Goal: Transaction & Acquisition: Purchase product/service

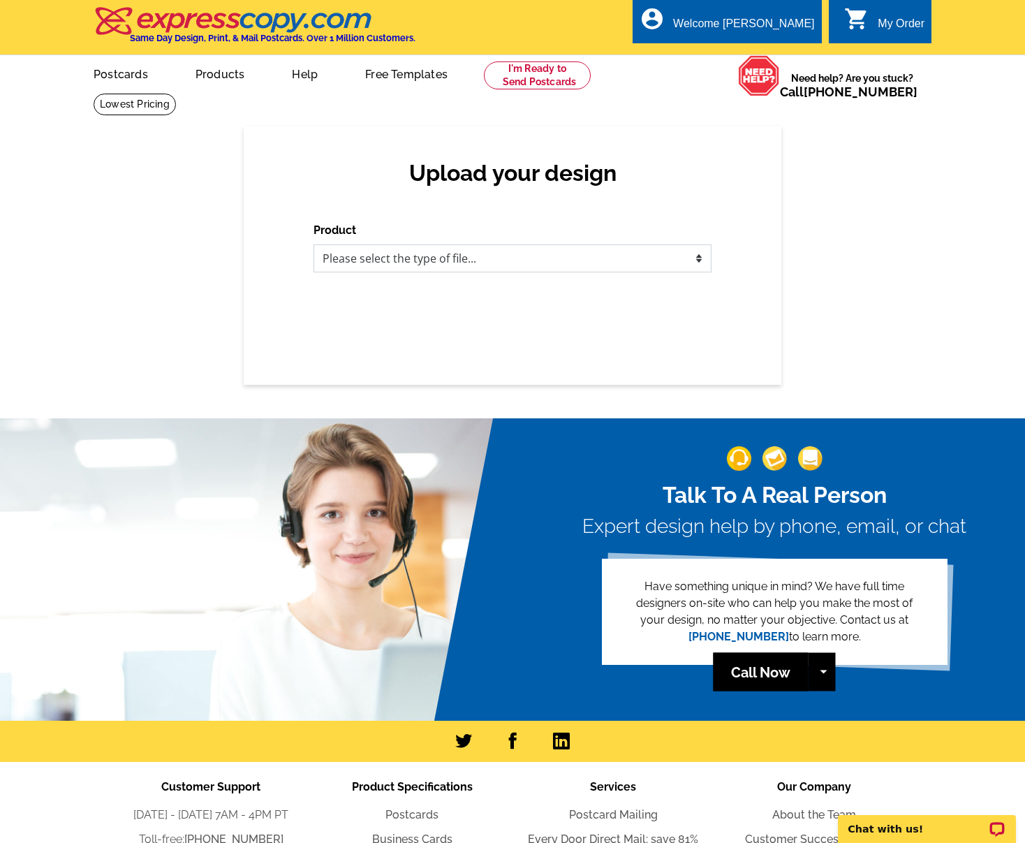
select select "1"
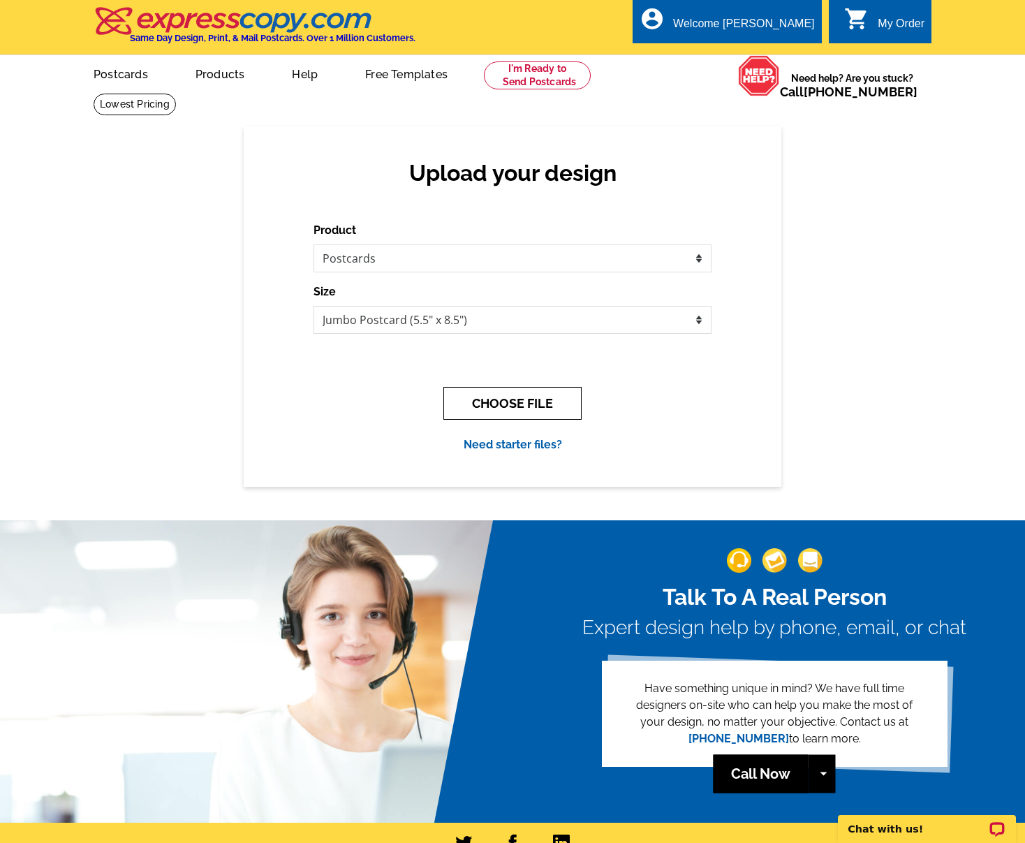
click at [491, 406] on button "CHOOSE FILE" at bounding box center [513, 403] width 138 height 33
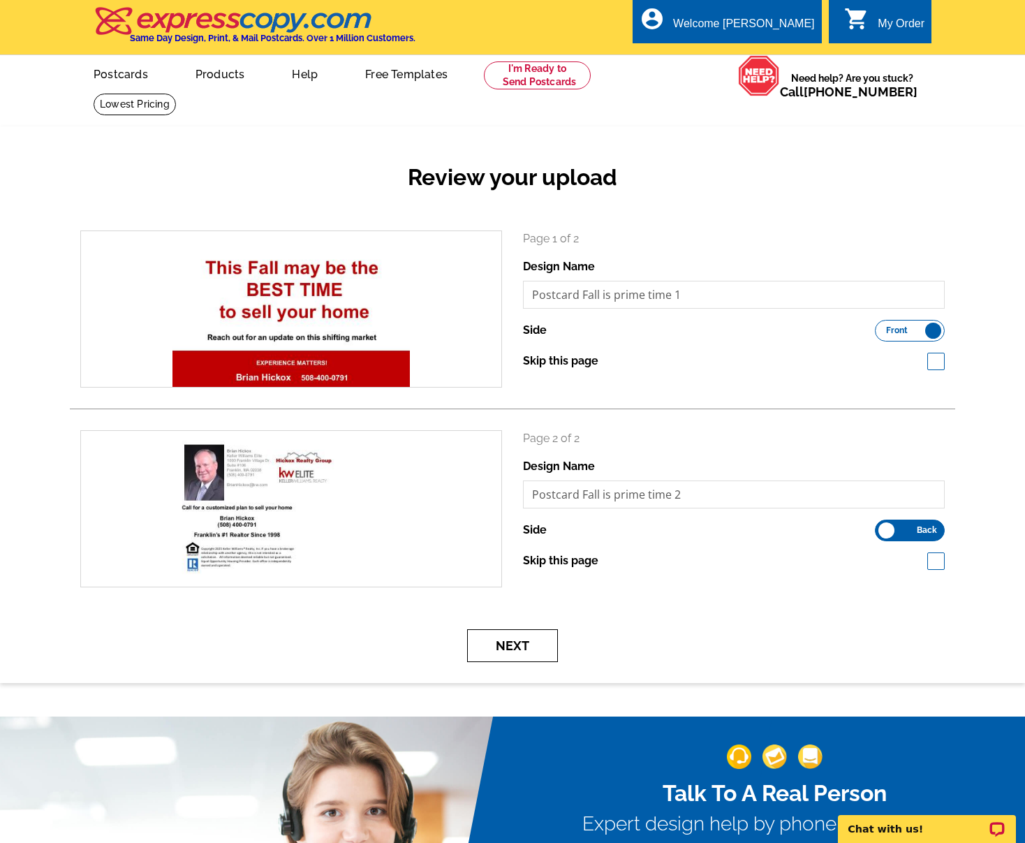
click at [516, 650] on button "Next" at bounding box center [512, 645] width 91 height 33
click at [791, 632] on div "Next" at bounding box center [513, 645] width 886 height 33
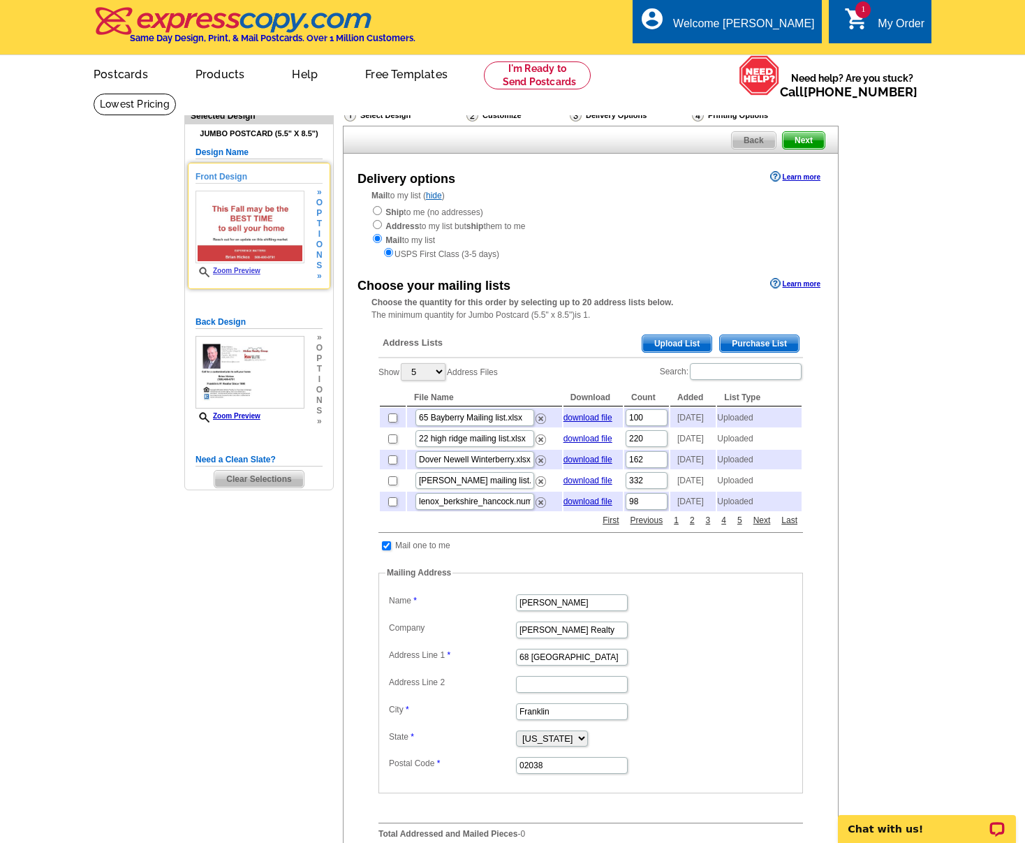
click at [226, 275] on span "Zoom Preview" at bounding box center [250, 272] width 109 height 10
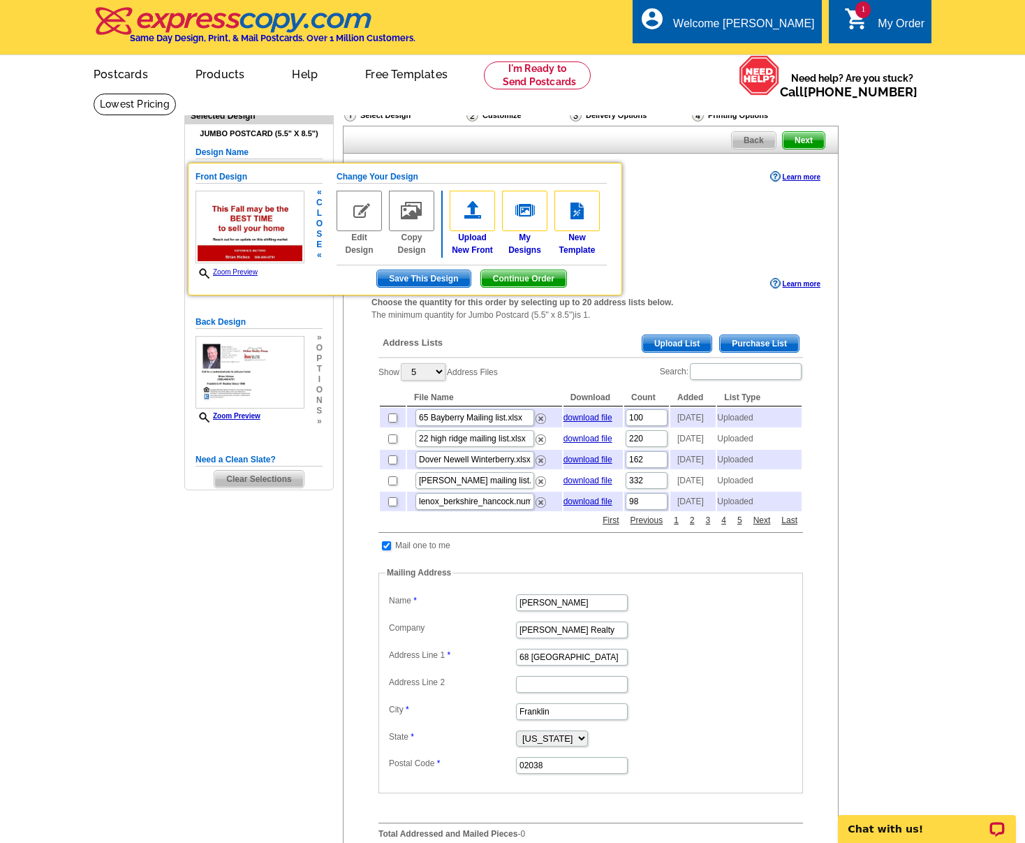
click at [228, 272] on link "Zoom Preview" at bounding box center [227, 272] width 62 height 8
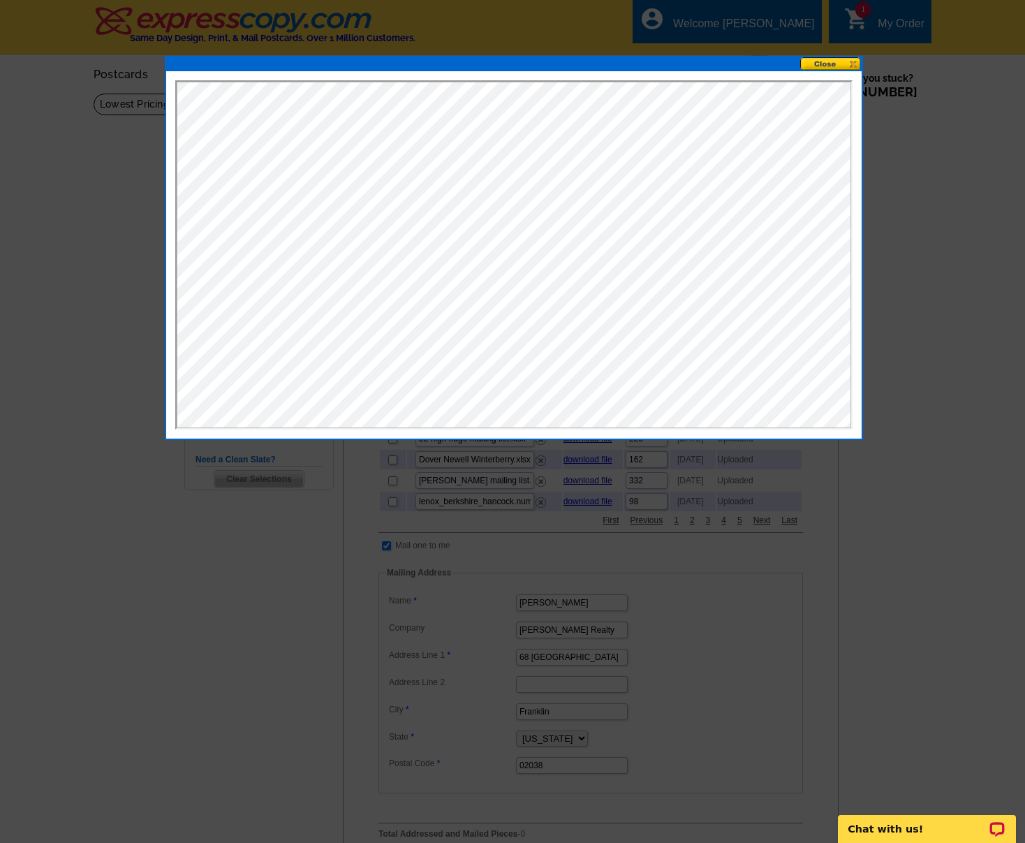
click at [831, 59] on button at bounding box center [831, 63] width 61 height 13
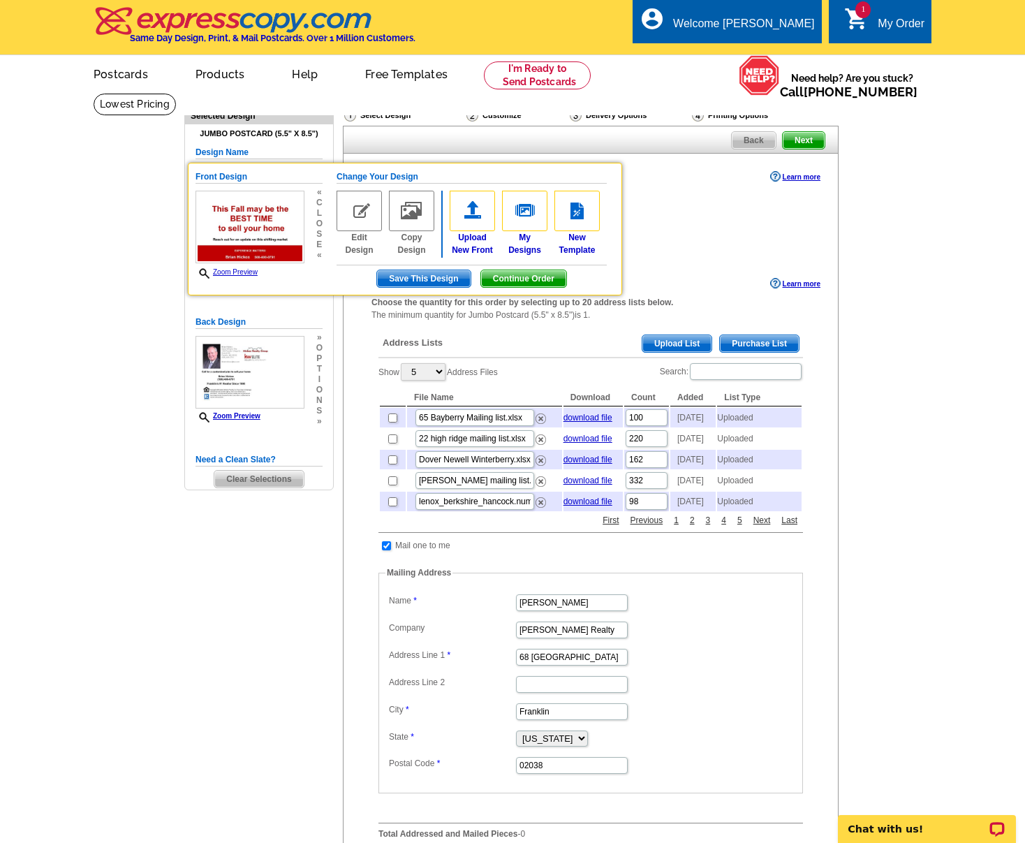
click at [141, 591] on main "Need Help? call 800-260-5887, chat with support, or have our designers make som…" at bounding box center [512, 549] width 1025 height 912
click at [247, 270] on link "Zoom Preview" at bounding box center [227, 272] width 62 height 8
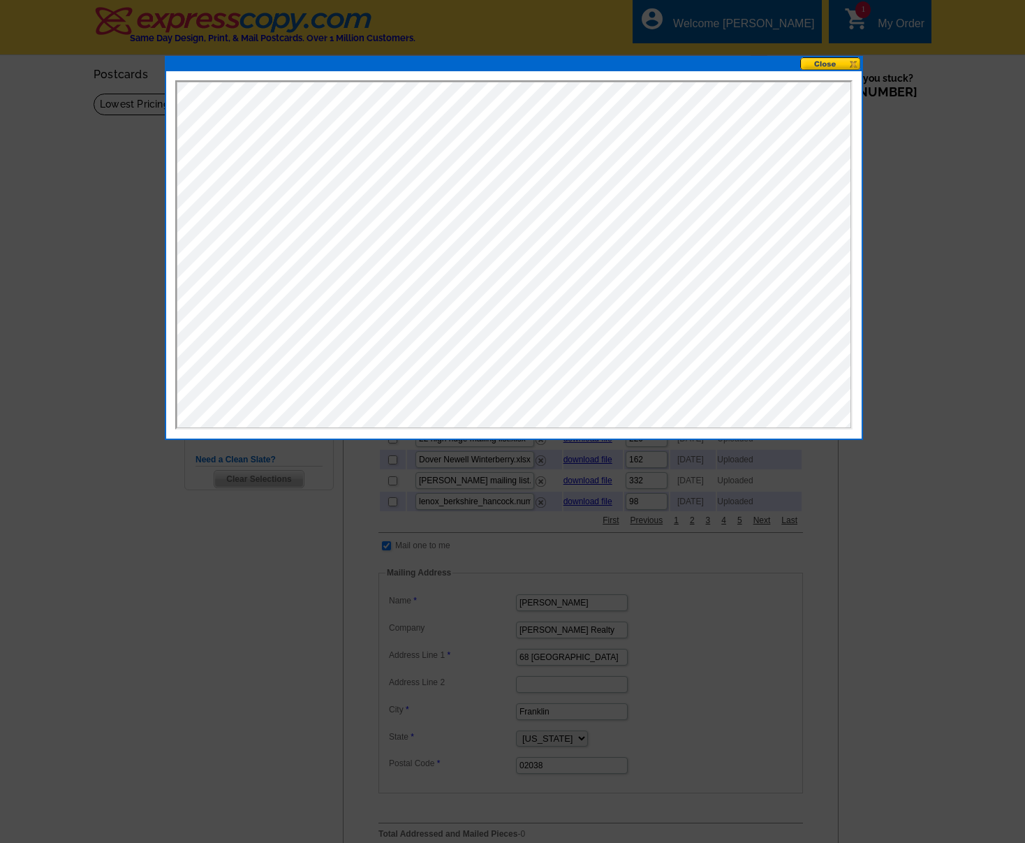
click at [828, 63] on button at bounding box center [831, 63] width 61 height 13
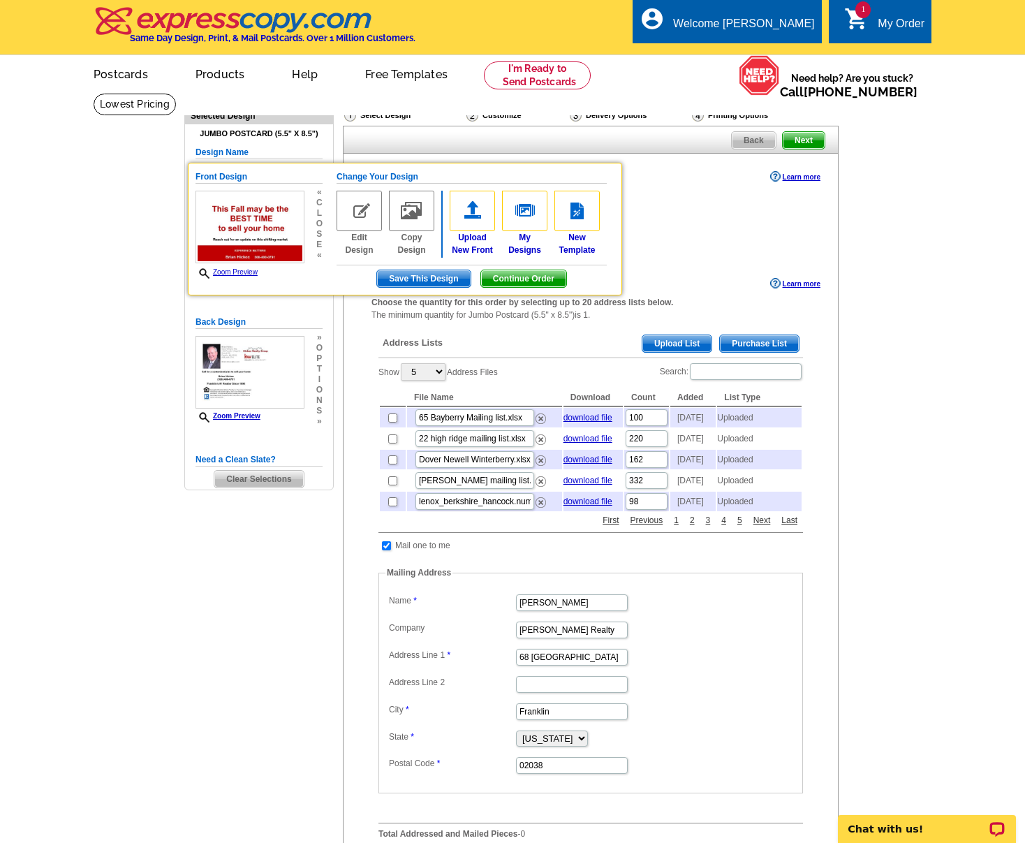
click at [395, 441] on input "checkbox" at bounding box center [392, 439] width 9 height 9
checkbox input "true"
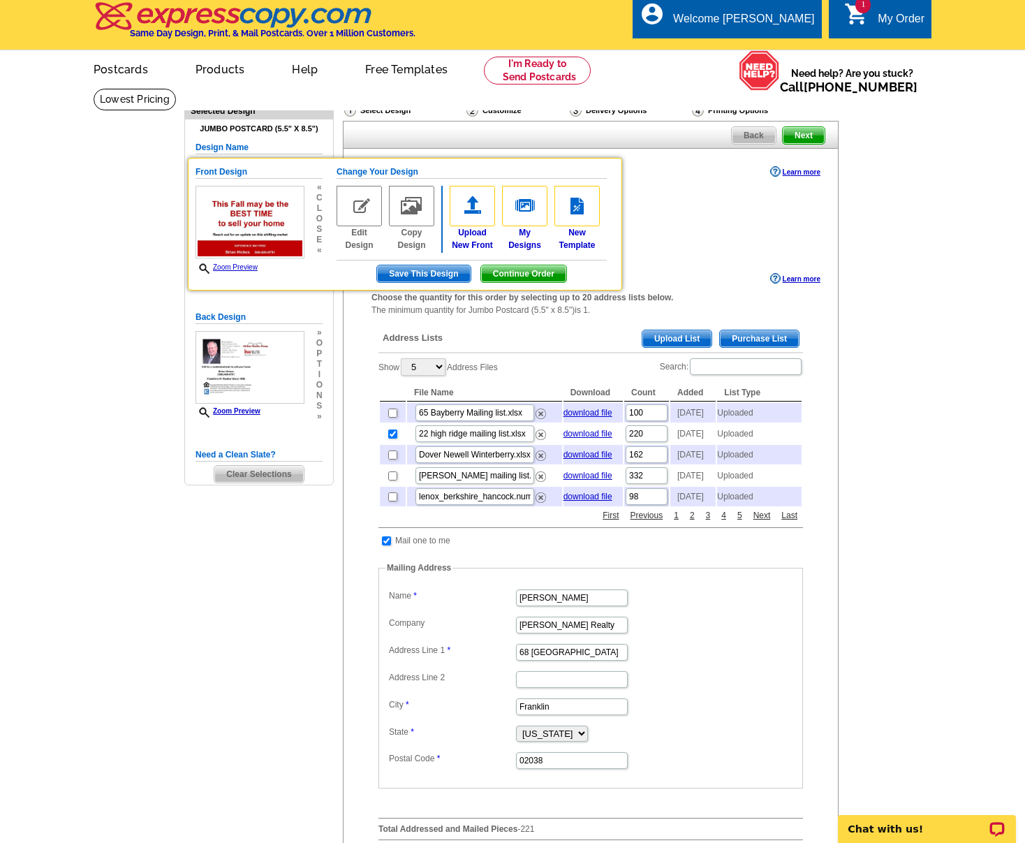
scroll to position [265, 0]
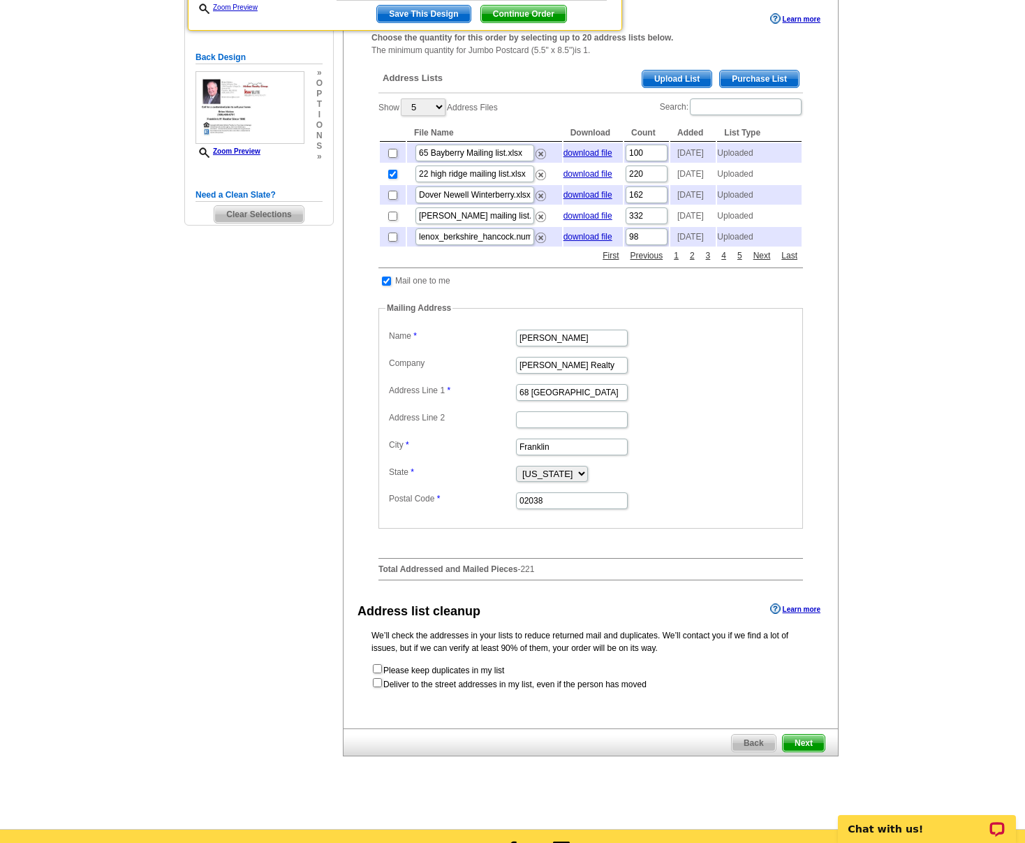
click at [802, 752] on span "Next" at bounding box center [804, 743] width 42 height 17
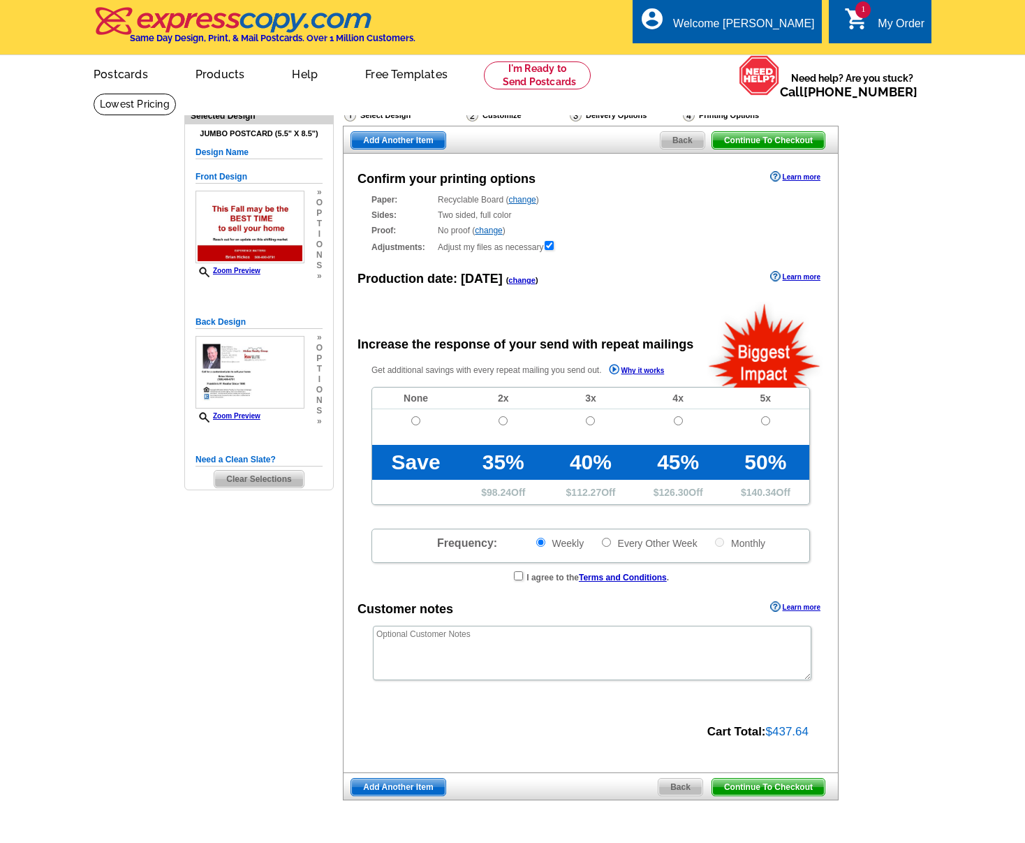
click at [380, 701] on div "Confirm your printing options Learn more Paper: Recyclable Board ( change ) Sel…" at bounding box center [591, 463] width 496 height 619
radio input "false"
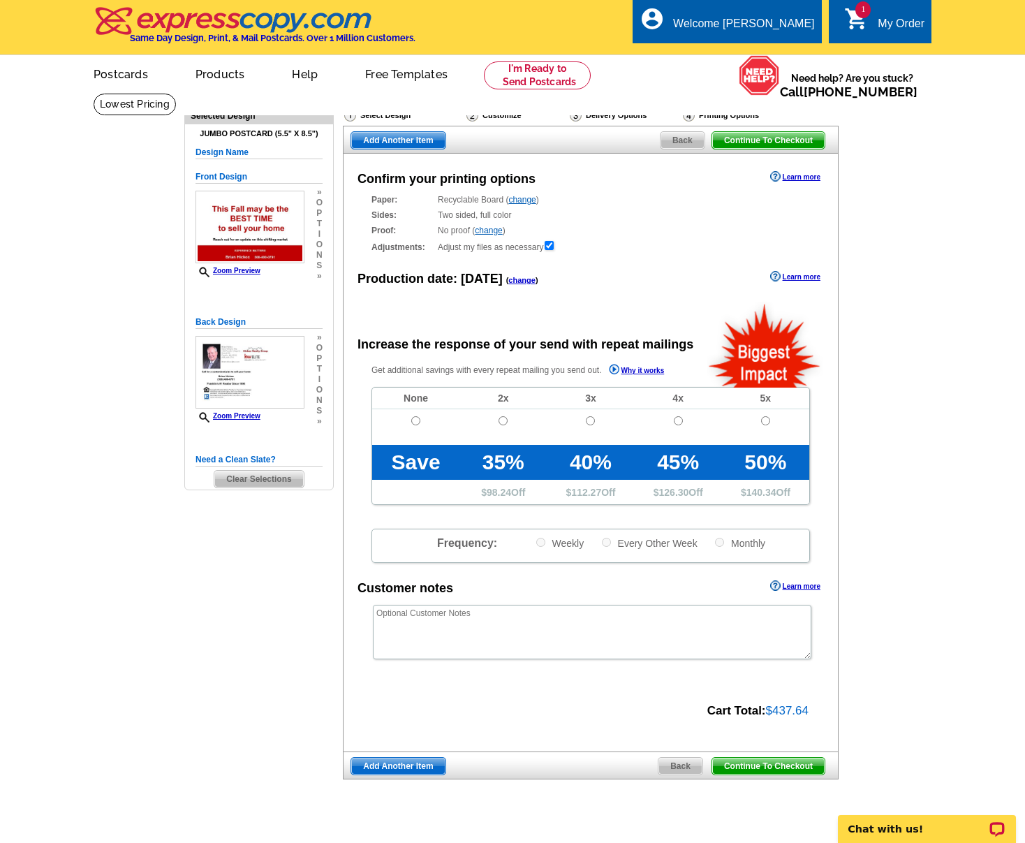
click at [692, 761] on span "Back" at bounding box center [681, 766] width 44 height 17
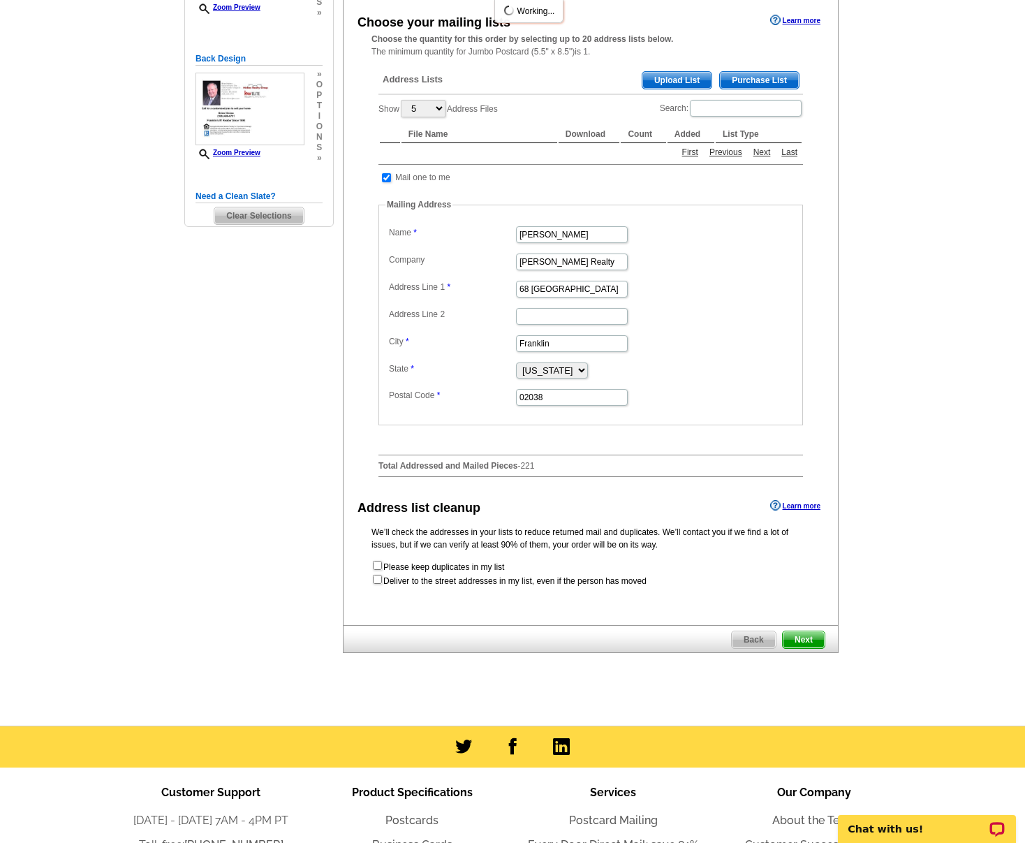
scroll to position [430, 0]
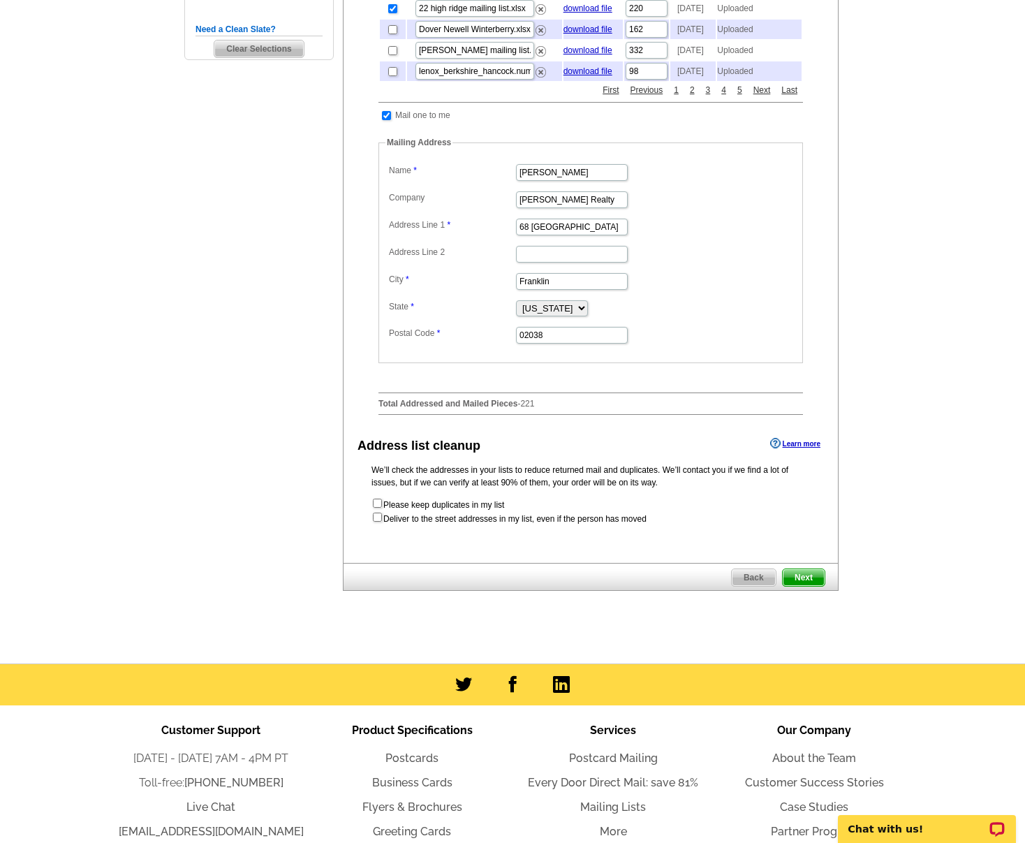
click at [378, 522] on input "checkbox" at bounding box center [377, 517] width 9 height 9
checkbox input "true"
radio input "true"
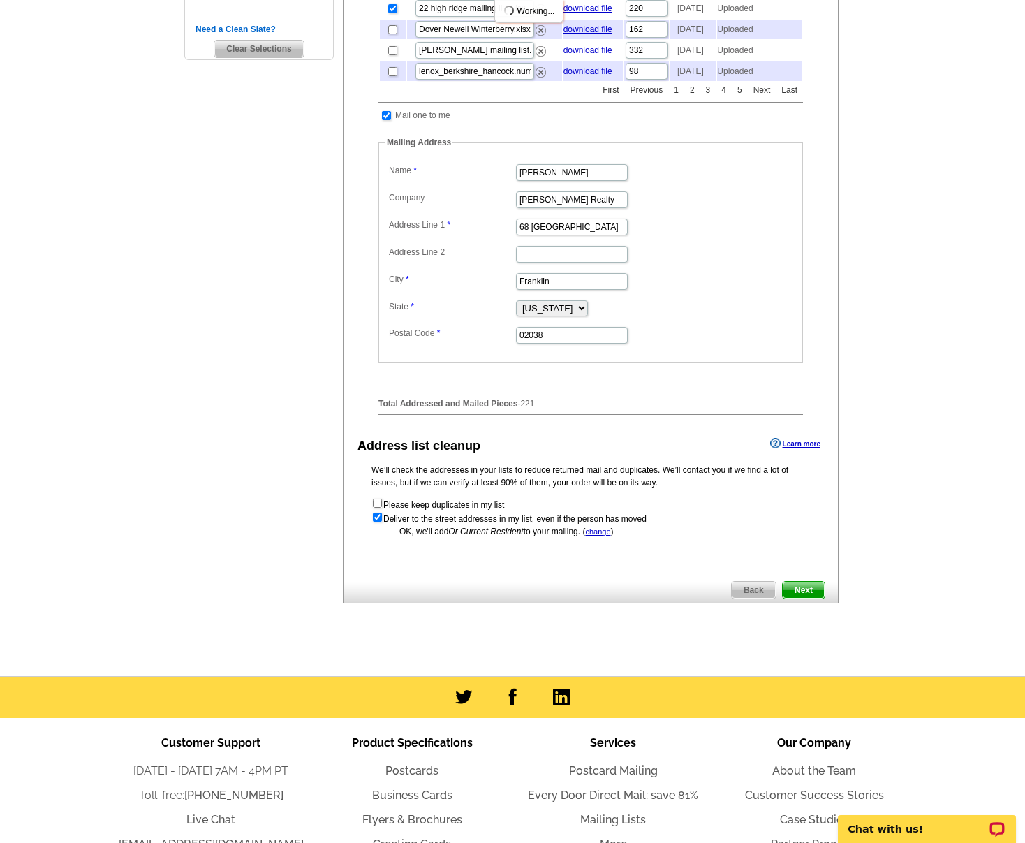
scroll to position [0, 0]
click at [824, 599] on span "Next" at bounding box center [804, 590] width 42 height 17
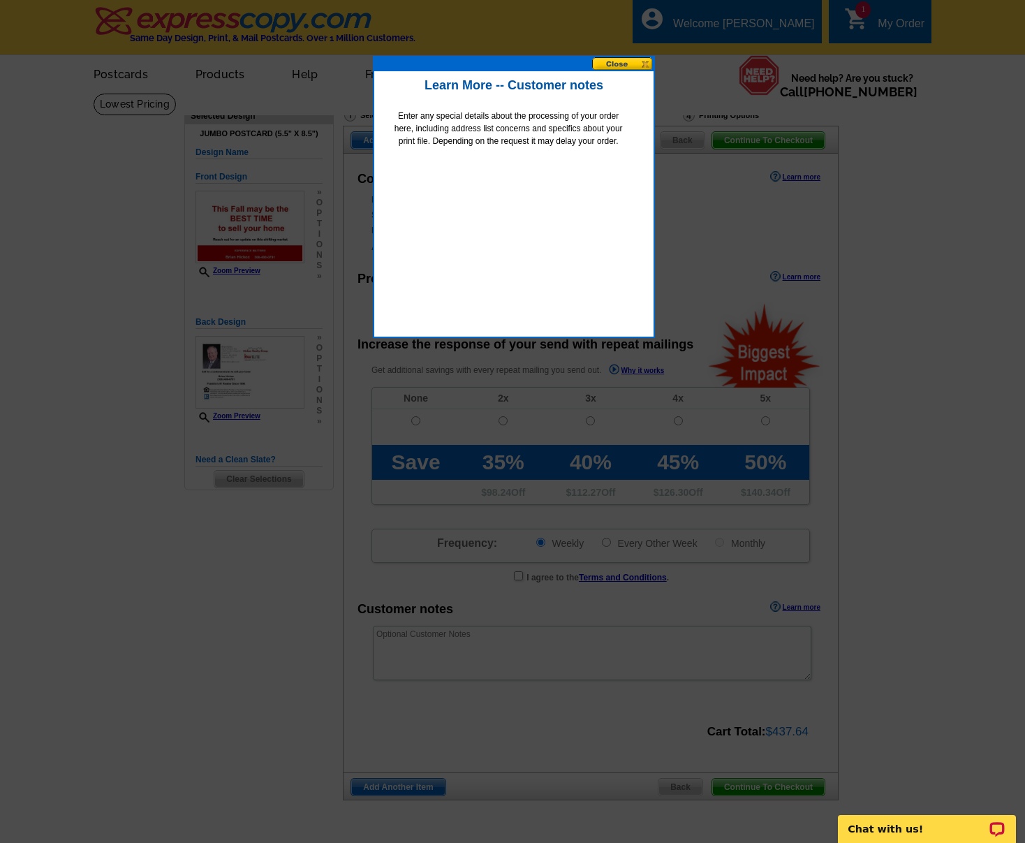
radio input "false"
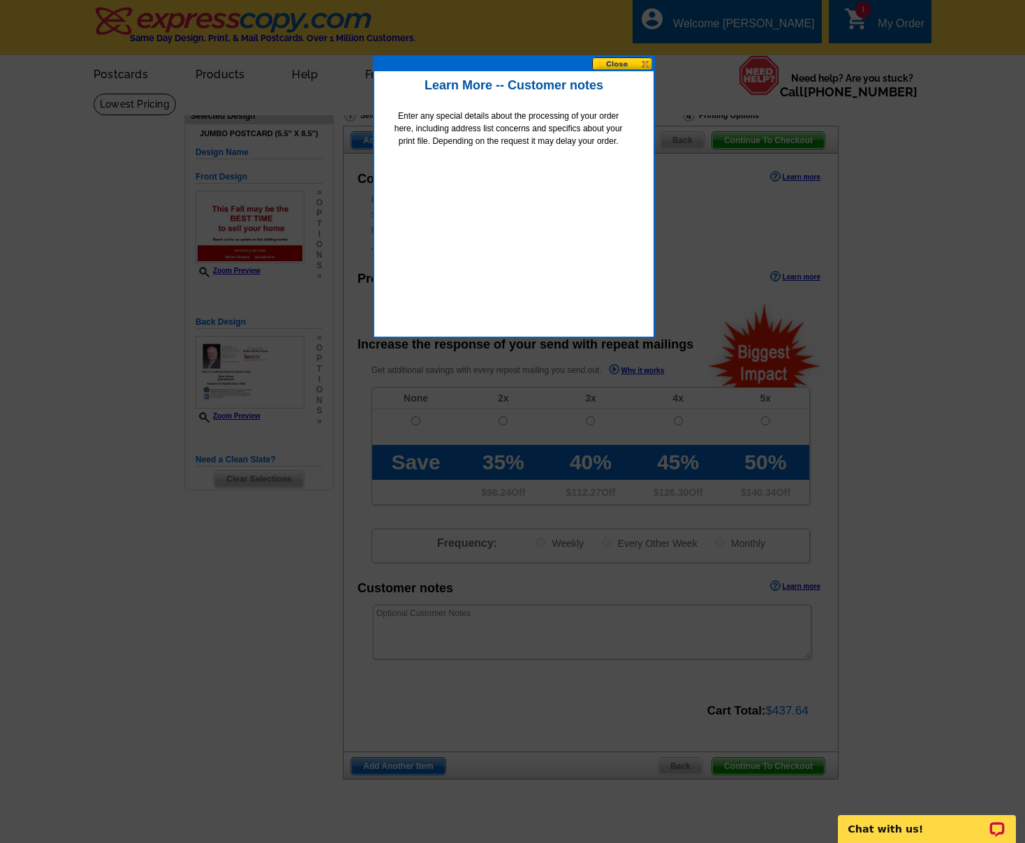
click at [618, 59] on button at bounding box center [622, 63] width 61 height 13
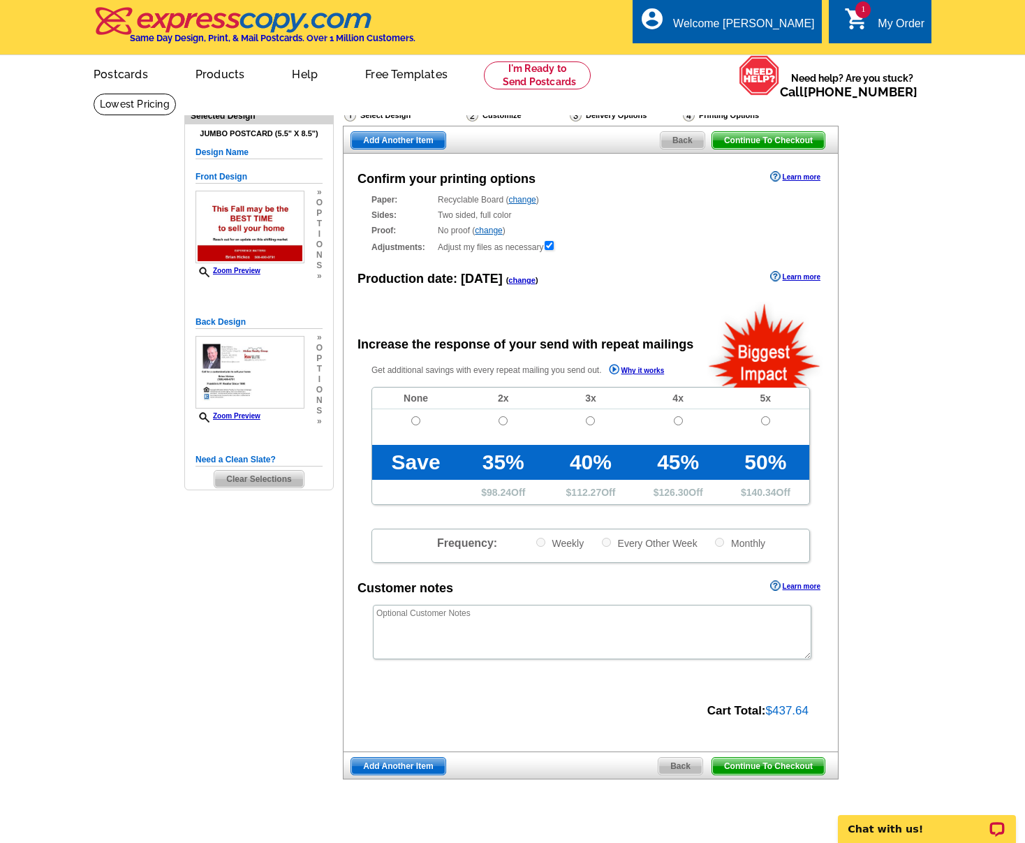
click at [416, 418] on input "radio" at bounding box center [415, 420] width 9 height 9
radio input "true"
click at [745, 763] on span "Continue To Checkout" at bounding box center [769, 766] width 112 height 17
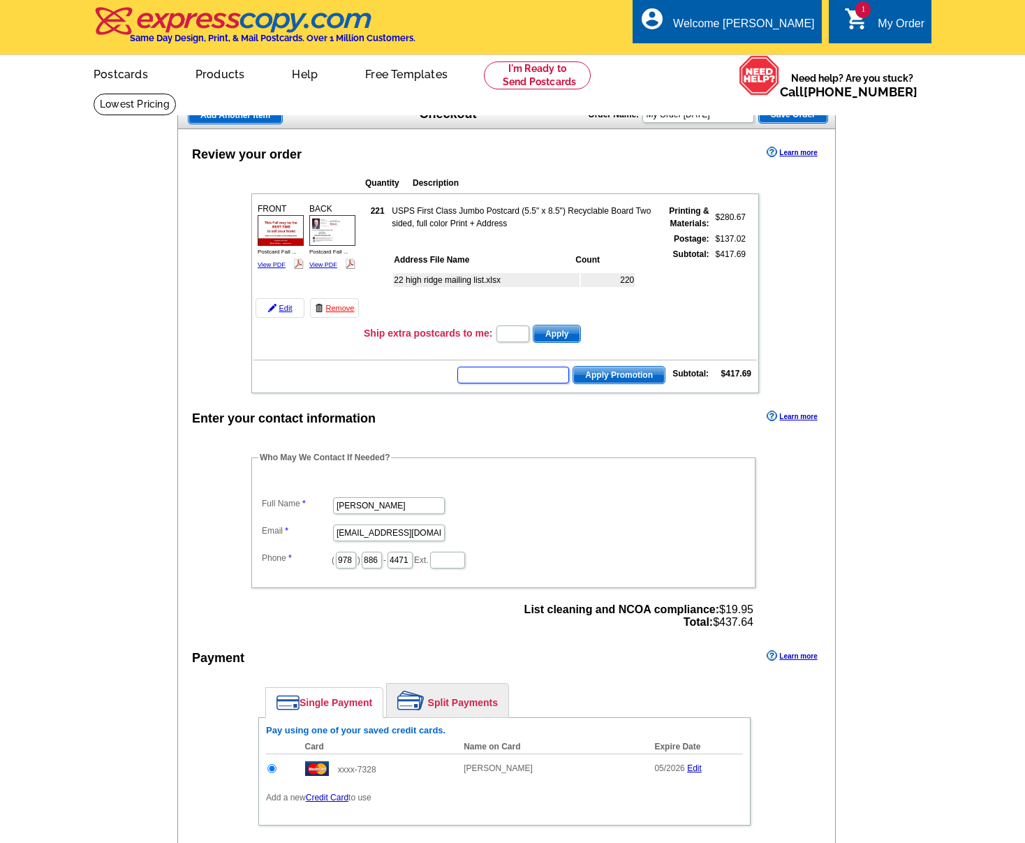
click at [506, 374] on input "text" at bounding box center [514, 375] width 112 height 17
click at [501, 379] on input "text" at bounding box center [514, 375] width 112 height 17
type input "sms60r"
click at [604, 377] on span "Apply Promotion" at bounding box center [620, 375] width 92 height 17
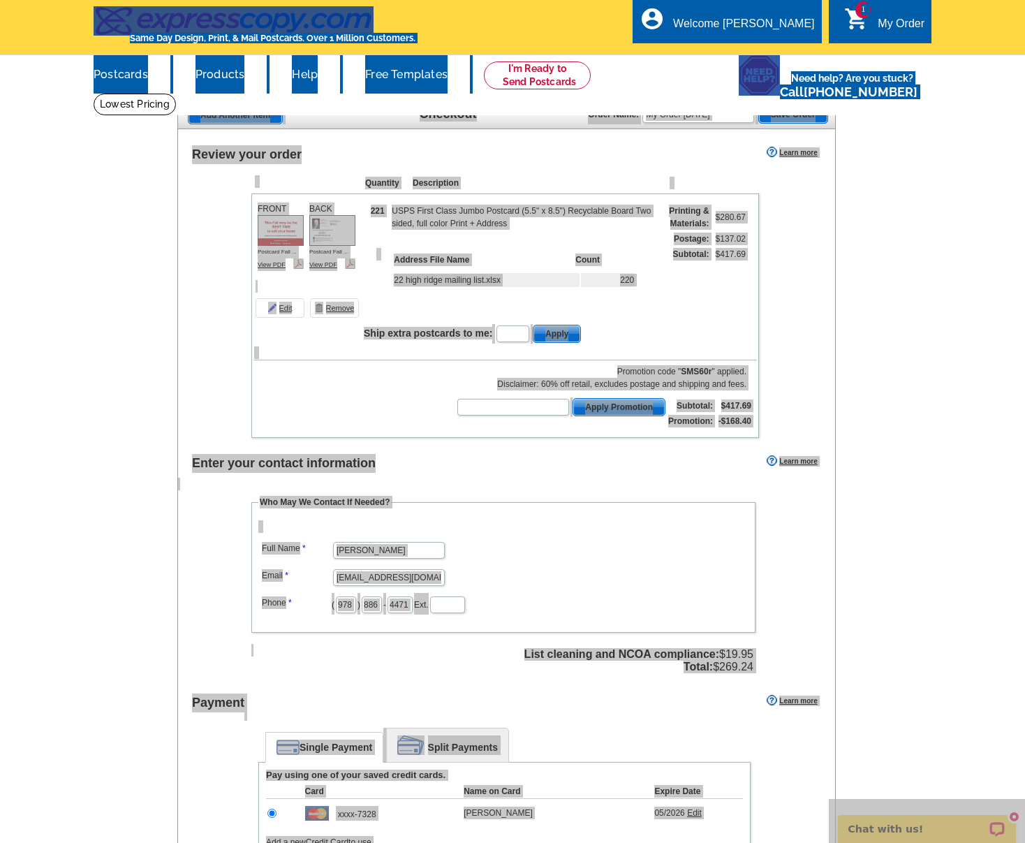
click at [86, 360] on main "Add Another Item Checkout Order Name: My Order 2025-08-21 Save Order Review you…" at bounding box center [512, 564] width 1025 height 942
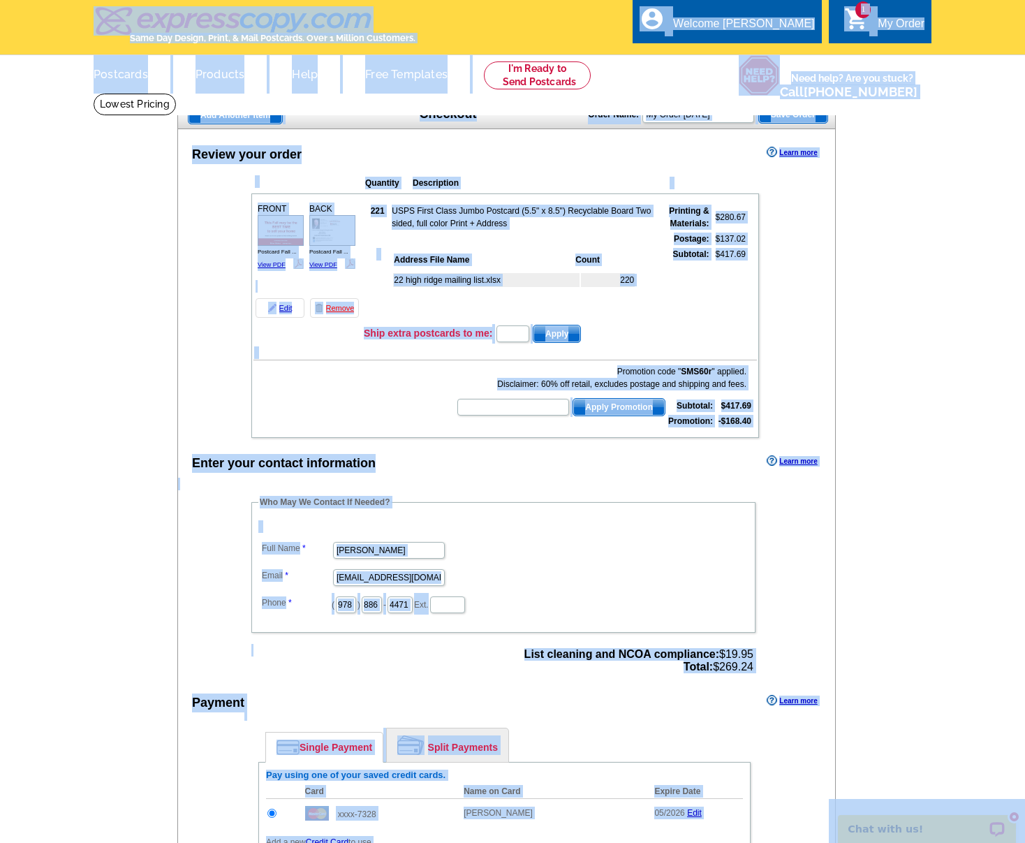
click at [365, 138] on div "Review your order Learn more Quantity Description FRONT 221" at bounding box center [506, 555] width 659 height 853
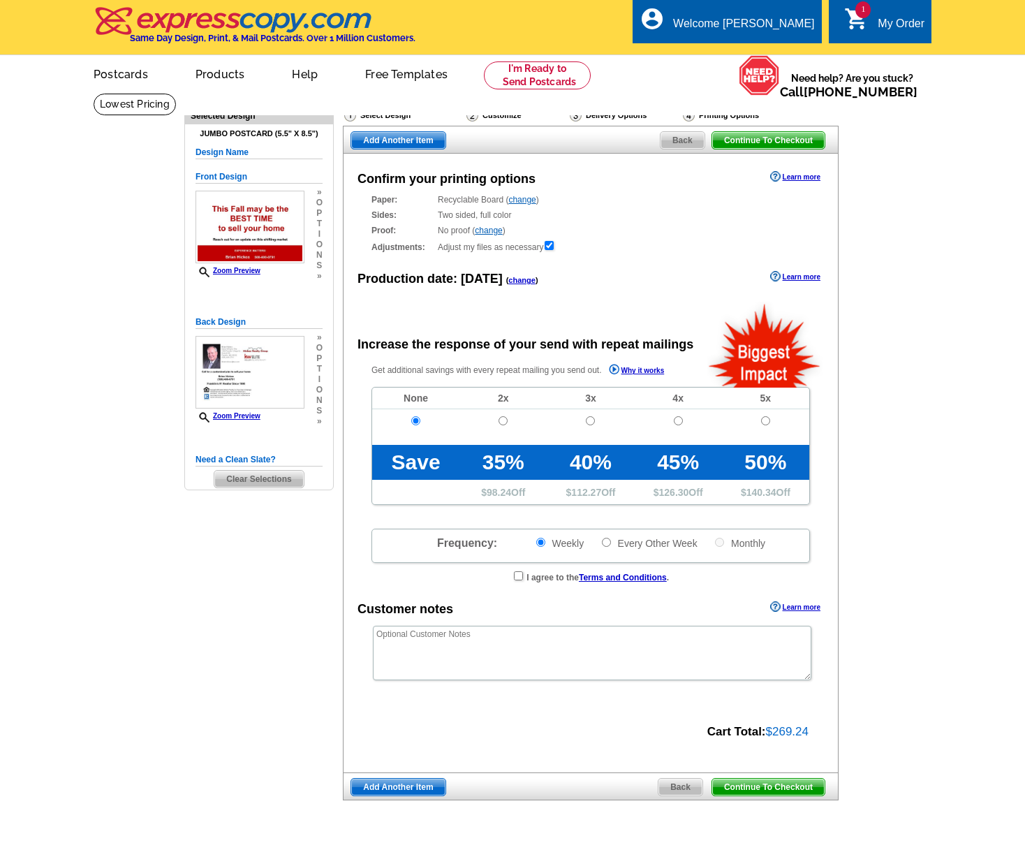
radio input "false"
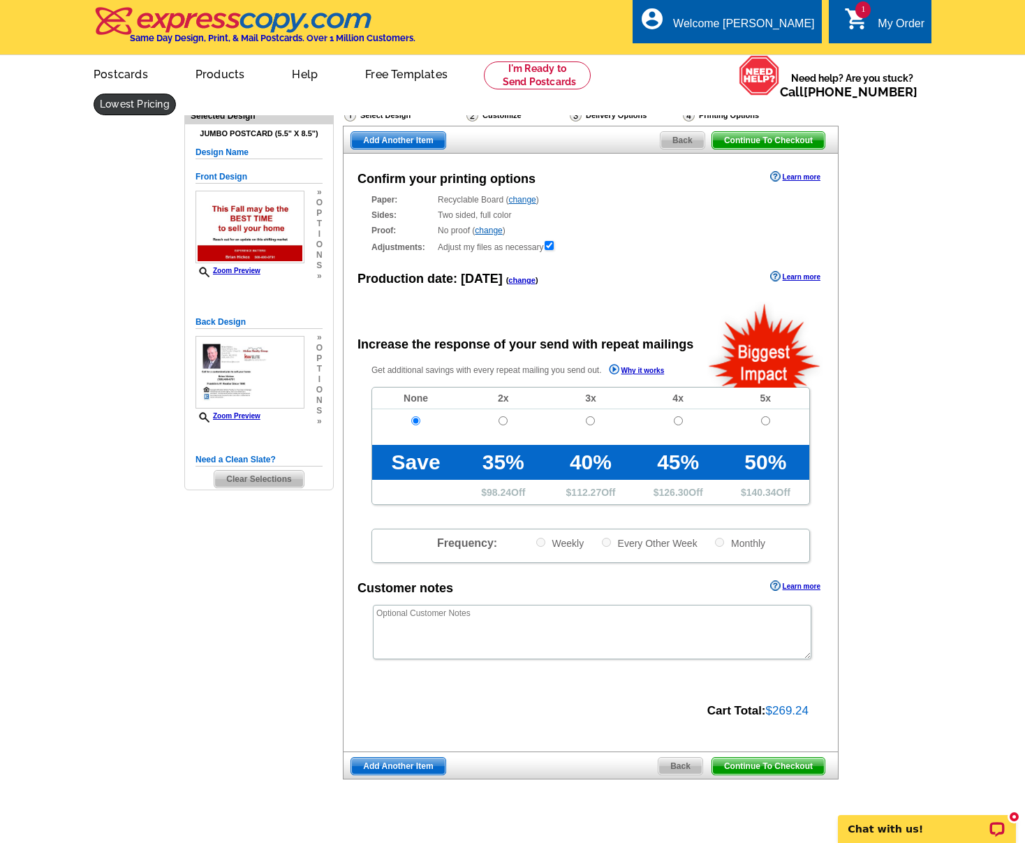
click at [176, 94] on link at bounding box center [135, 105] width 82 height 22
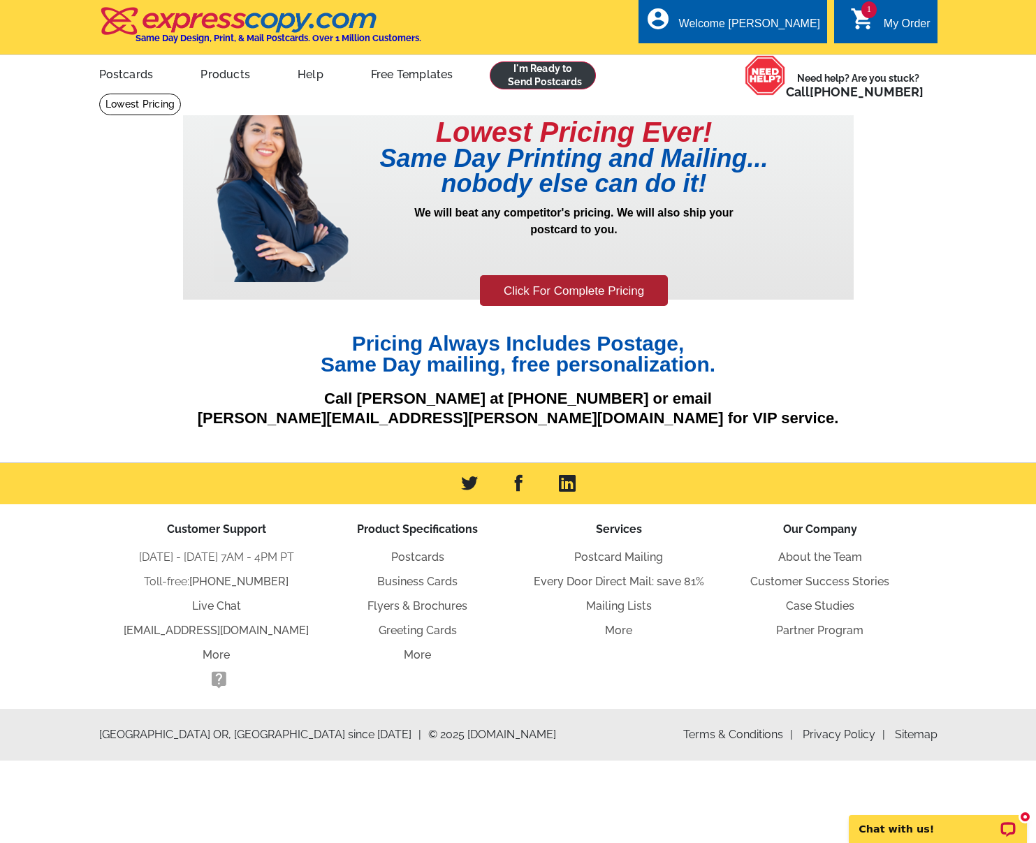
click at [505, 73] on link at bounding box center [543, 75] width 107 height 28
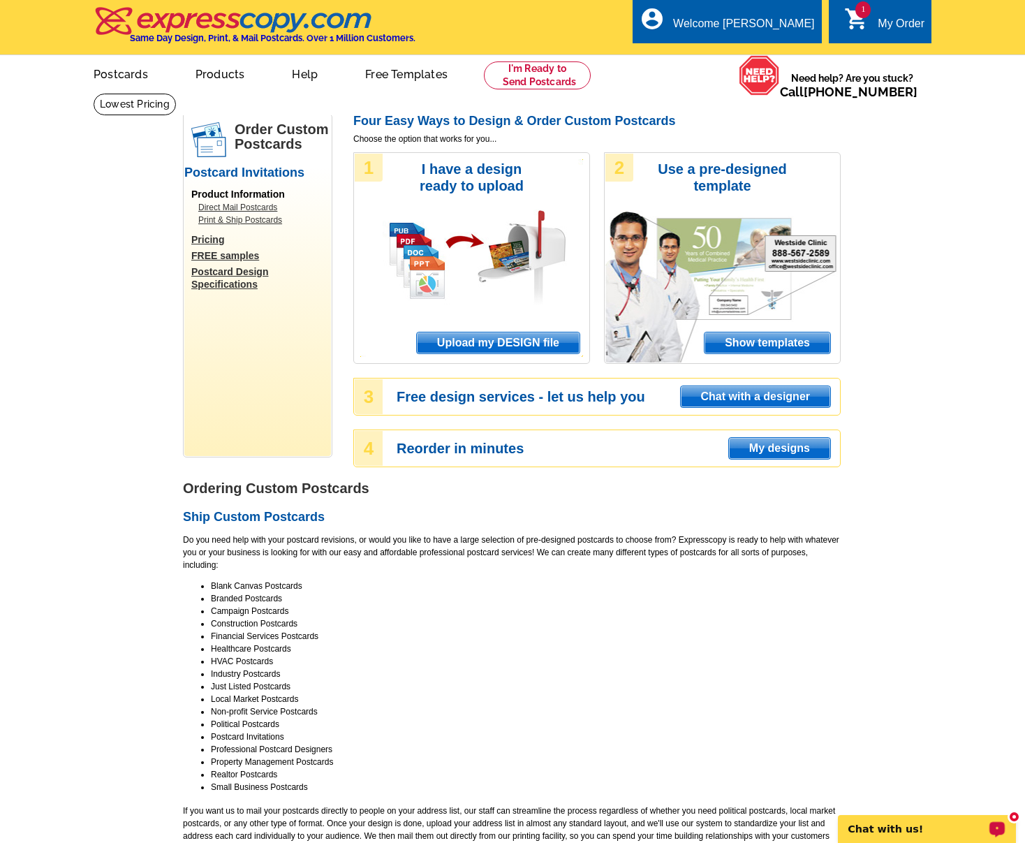
click at [928, 831] on p "Chat with us!" at bounding box center [918, 829] width 138 height 11
click at [79, 307] on main "Order Custom Postcards Postcard Invitations Product Information Direct Mail Pos…" at bounding box center [512, 822] width 1025 height 1458
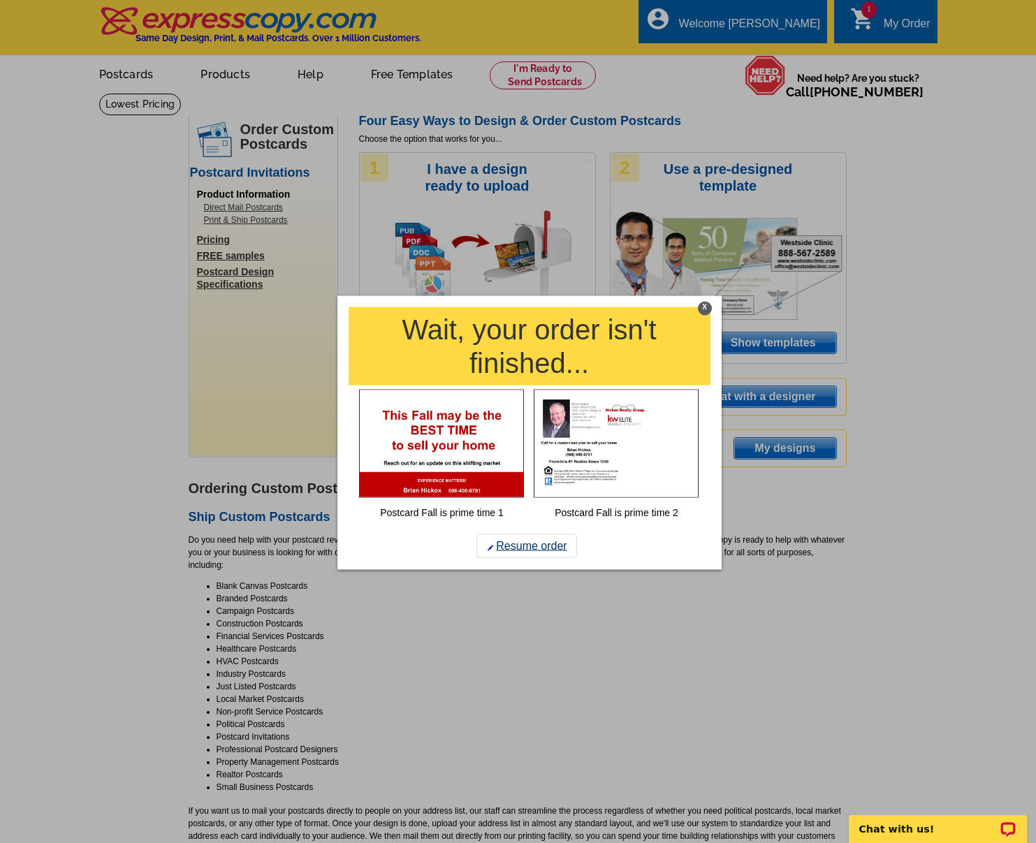
click at [509, 546] on link "Resume order" at bounding box center [526, 546] width 101 height 24
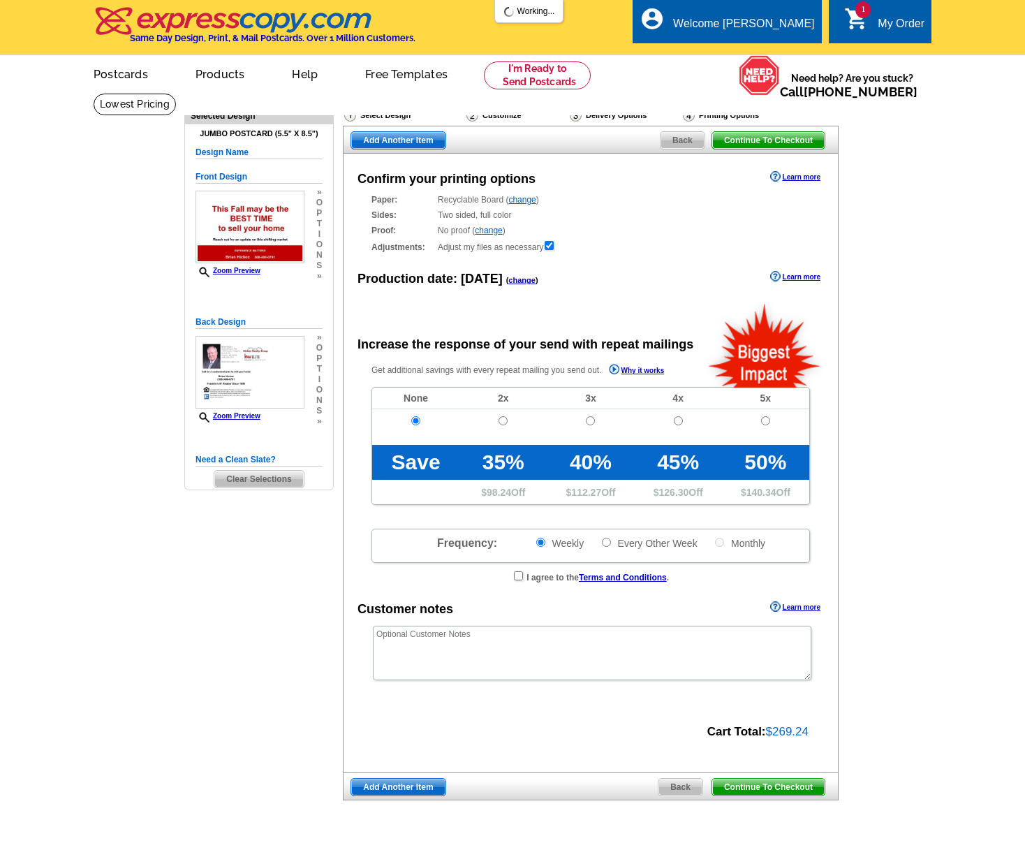
radio input "false"
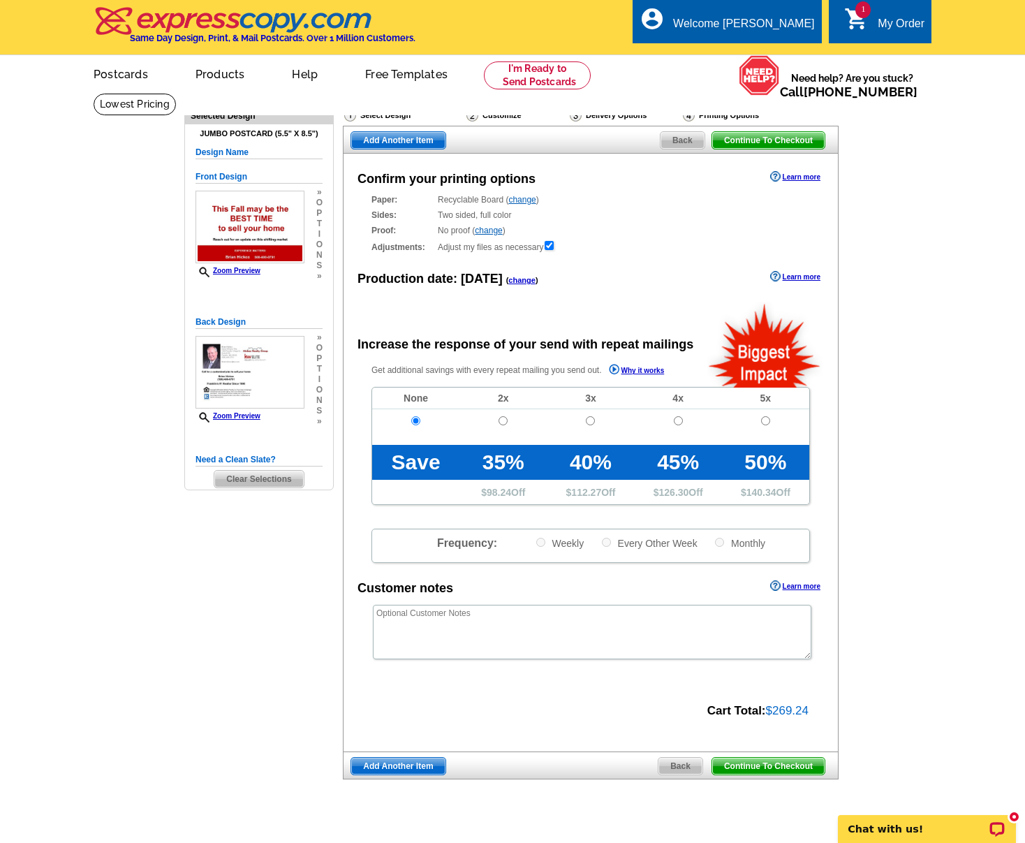
click at [679, 135] on span "Back" at bounding box center [683, 140] width 44 height 17
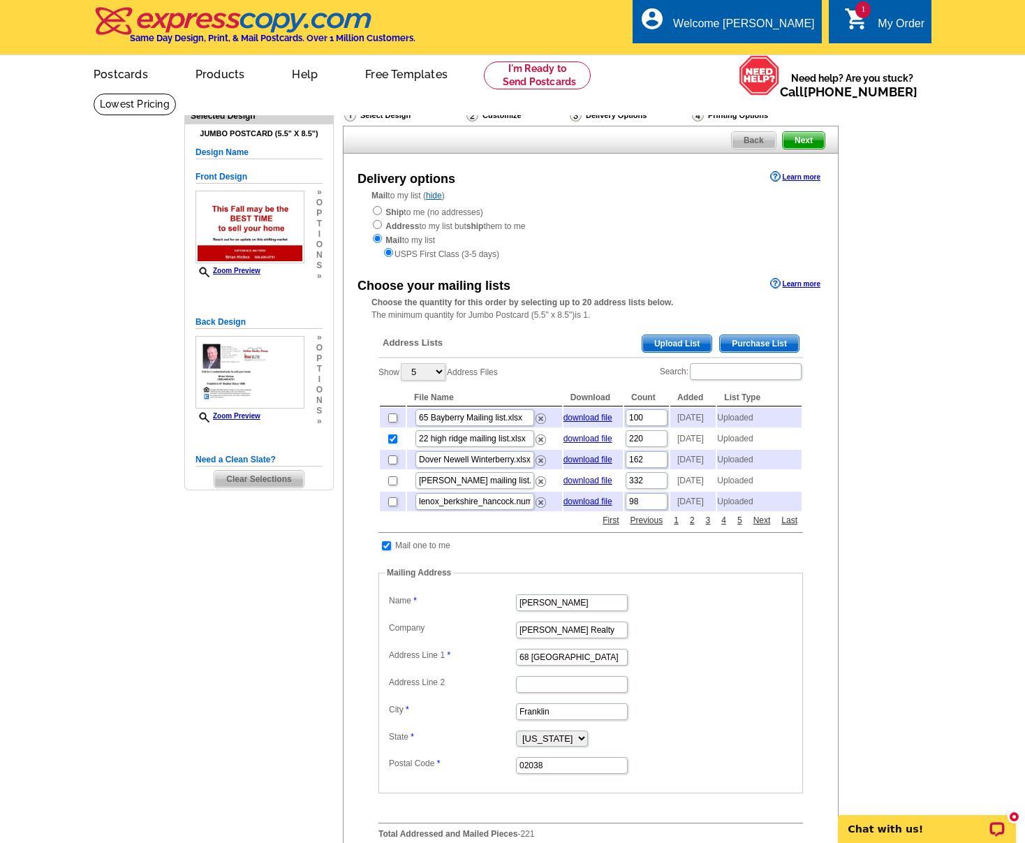
click at [392, 445] on td at bounding box center [393, 439] width 26 height 20
click at [395, 441] on input "checkbox" at bounding box center [392, 439] width 9 height 9
checkbox input "false"
click at [111, 447] on main "Need Help? call 800-260-5887, chat with support, or have our designers make som…" at bounding box center [512, 600] width 1025 height 1014
click at [659, 336] on span "Upload List" at bounding box center [677, 343] width 69 height 17
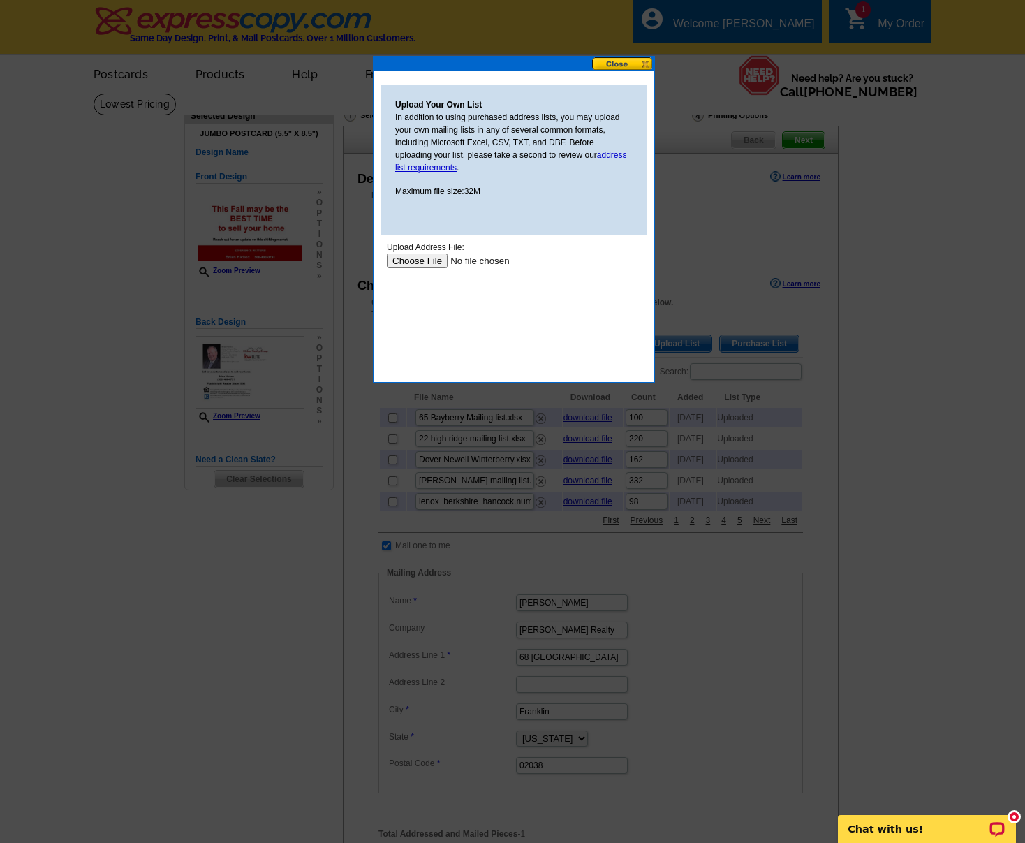
click at [418, 261] on input "file" at bounding box center [475, 261] width 177 height 15
click at [420, 258] on input "file" at bounding box center [475, 261] width 177 height 15
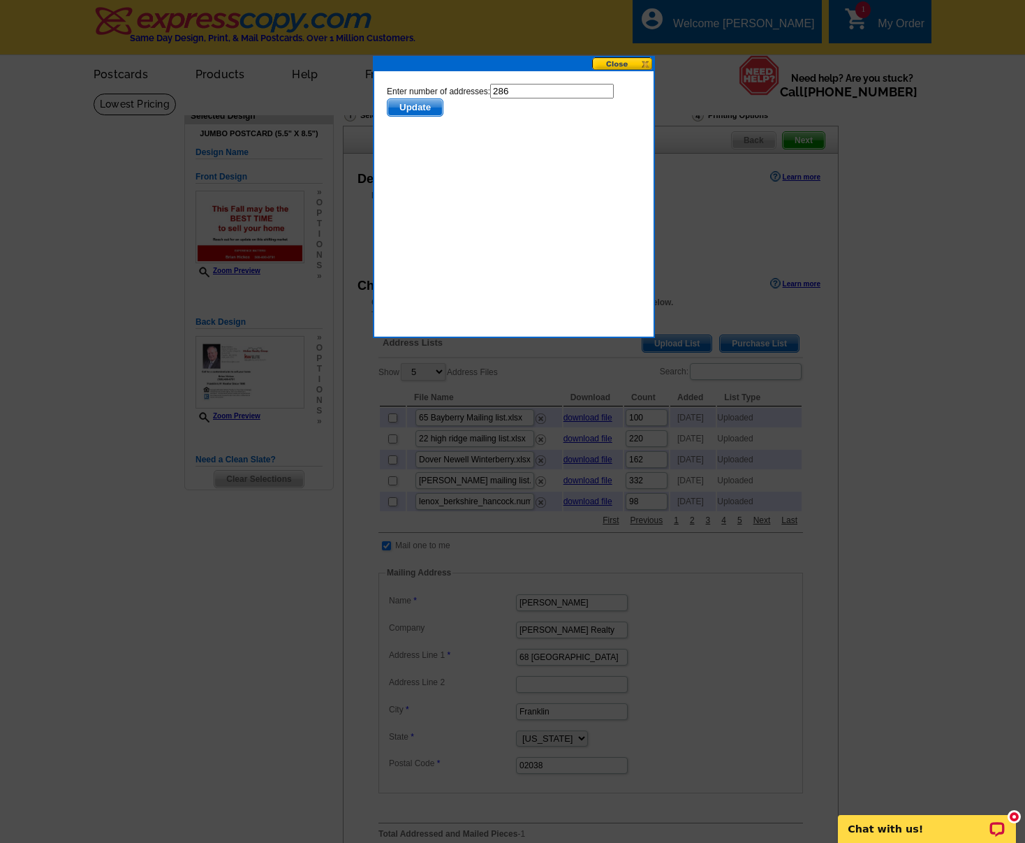
click at [524, 89] on input "286" at bounding box center [552, 91] width 124 height 15
type input "285"
click at [411, 102] on span "Update" at bounding box center [415, 107] width 55 height 17
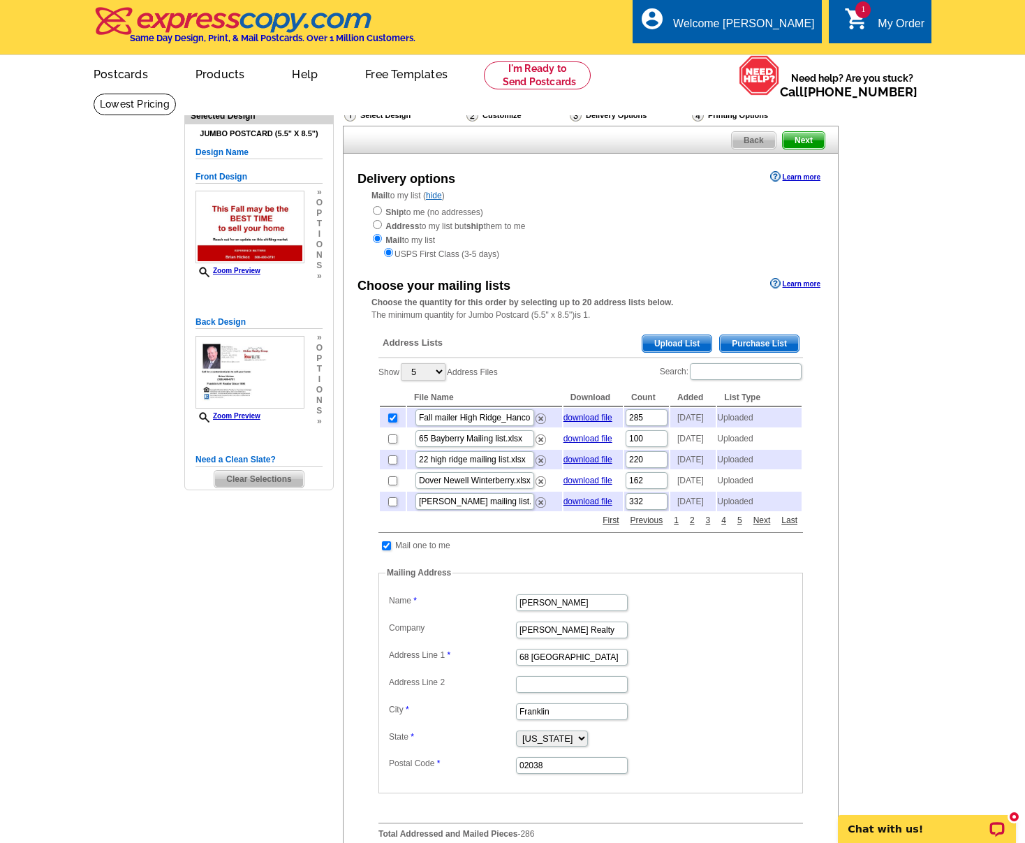
click at [655, 423] on td "285" at bounding box center [647, 418] width 45 height 20
click at [651, 414] on input "285" at bounding box center [647, 417] width 42 height 17
type input "286"
click at [567, 362] on div "Show 5 10 25 50 100 Address Files Search: File Name Download Count Added List T…" at bounding box center [591, 437] width 425 height 151
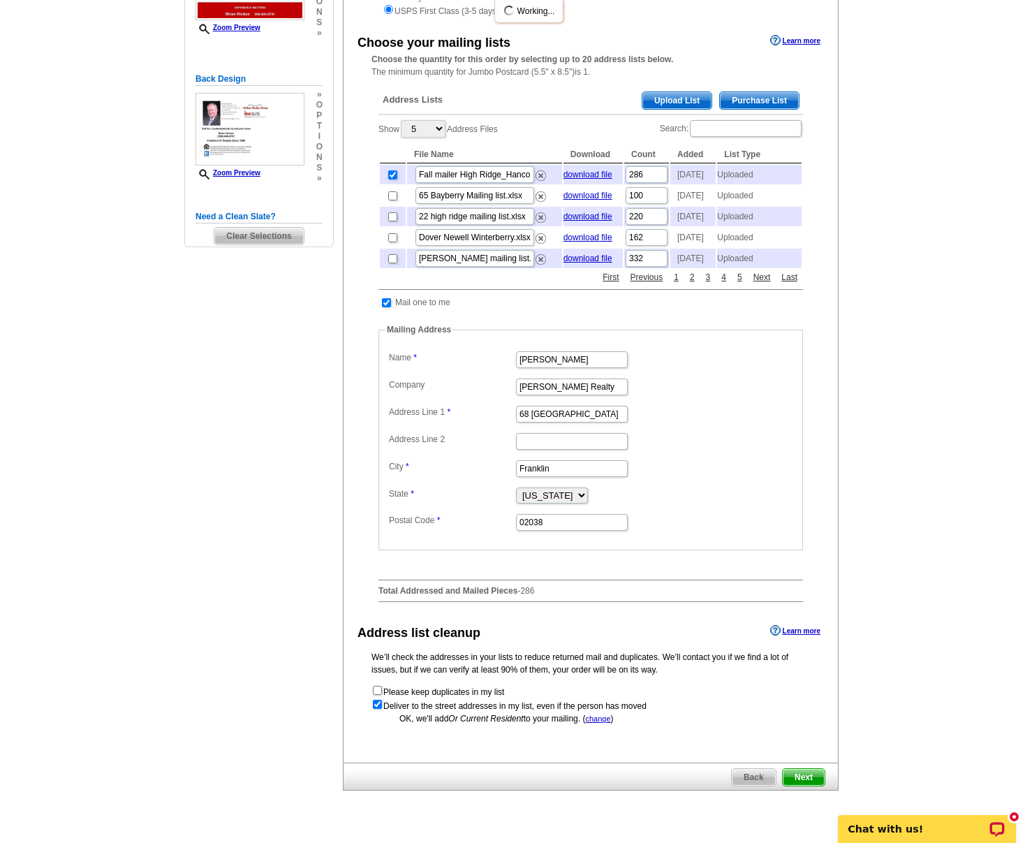
scroll to position [578, 0]
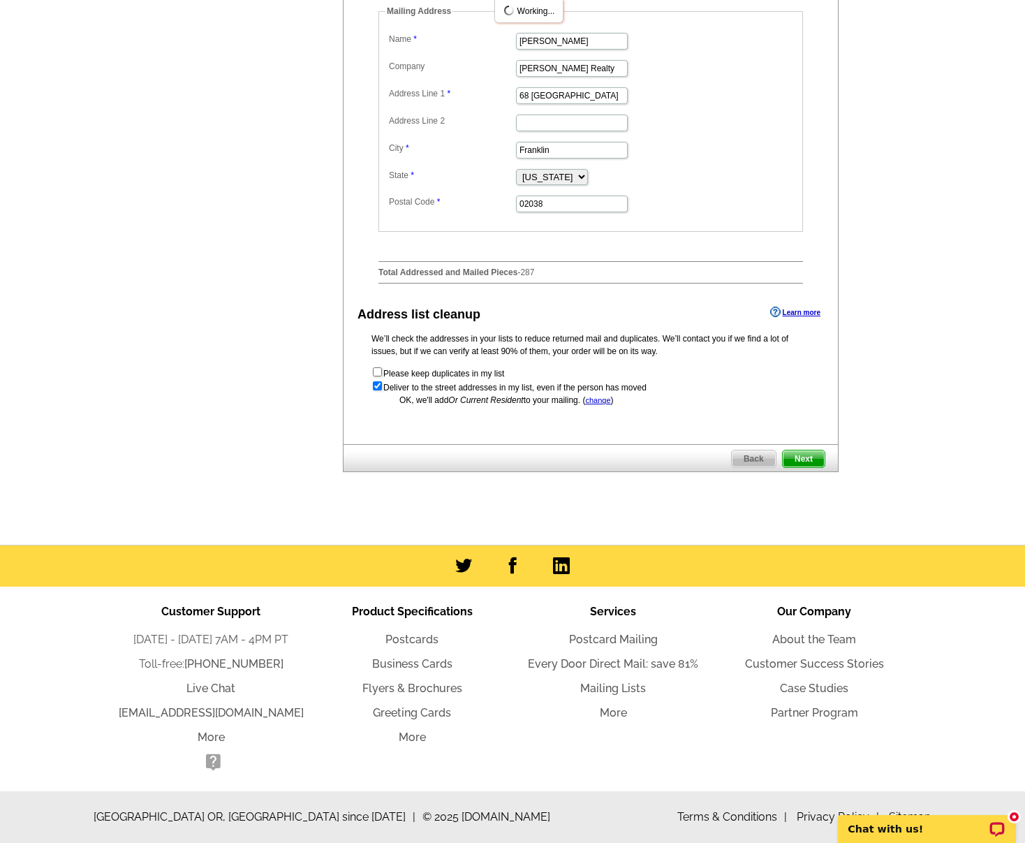
click at [811, 463] on span "Next" at bounding box center [804, 459] width 42 height 17
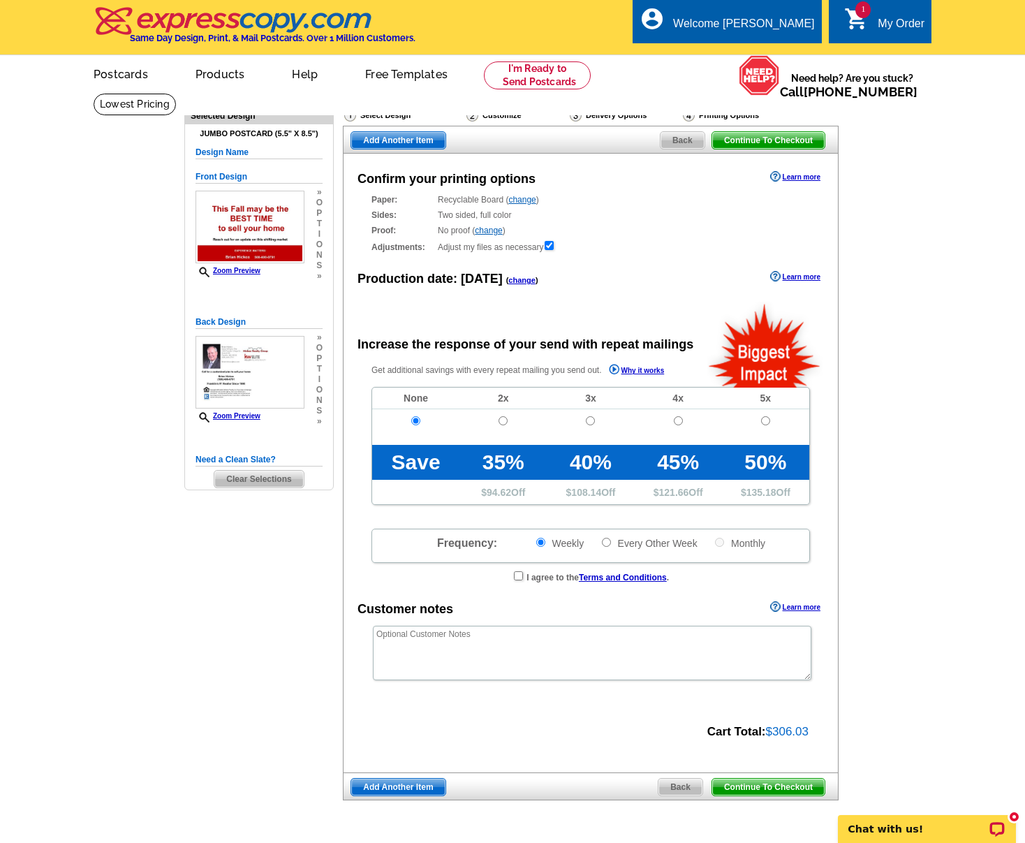
radio input "false"
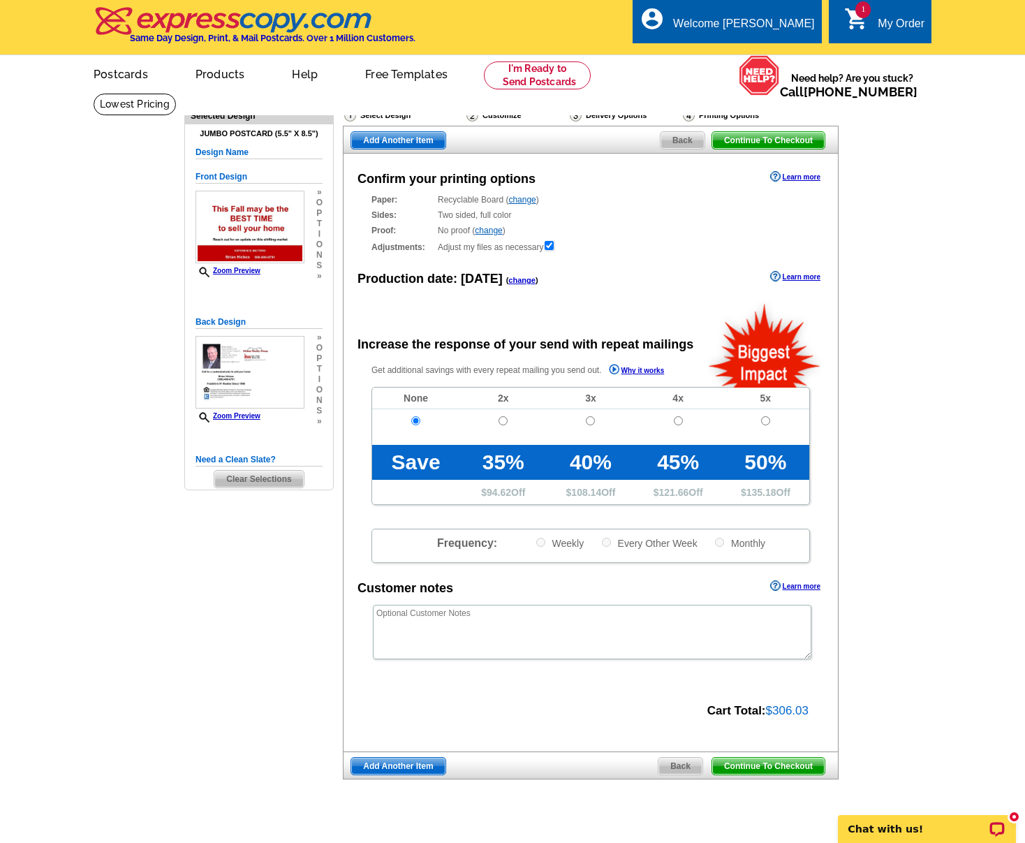
scroll to position [98, 0]
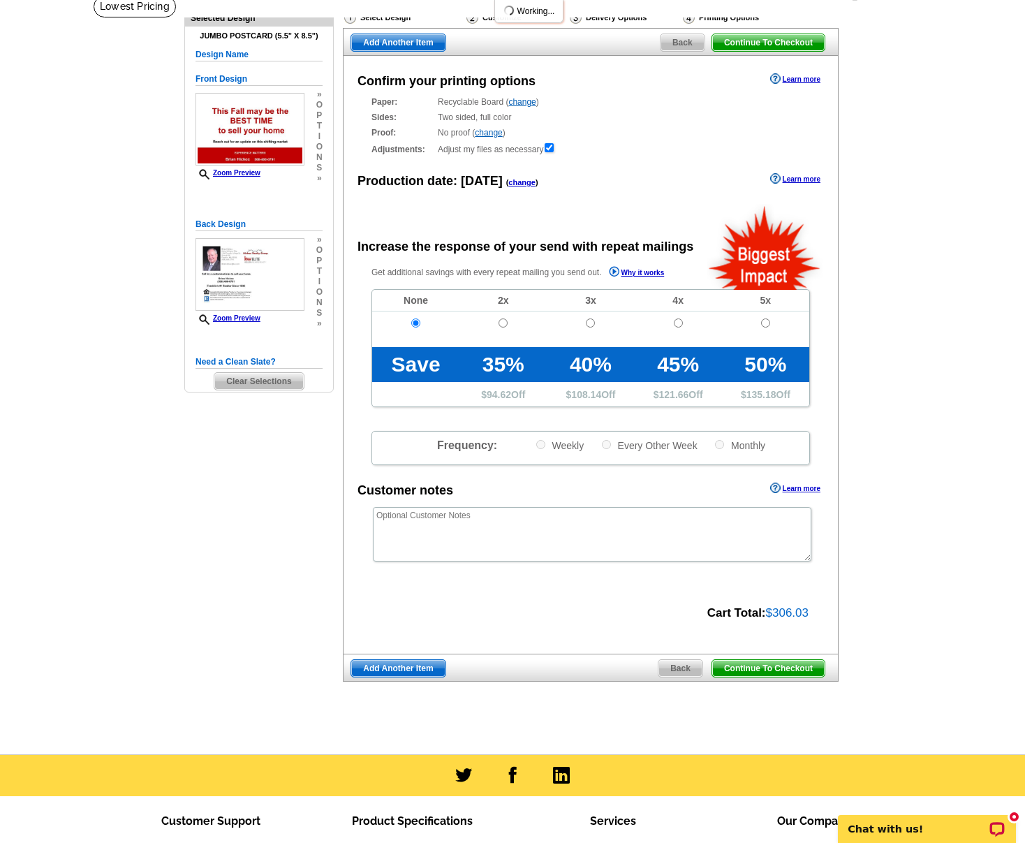
click at [766, 666] on span "Continue To Checkout" at bounding box center [769, 668] width 112 height 17
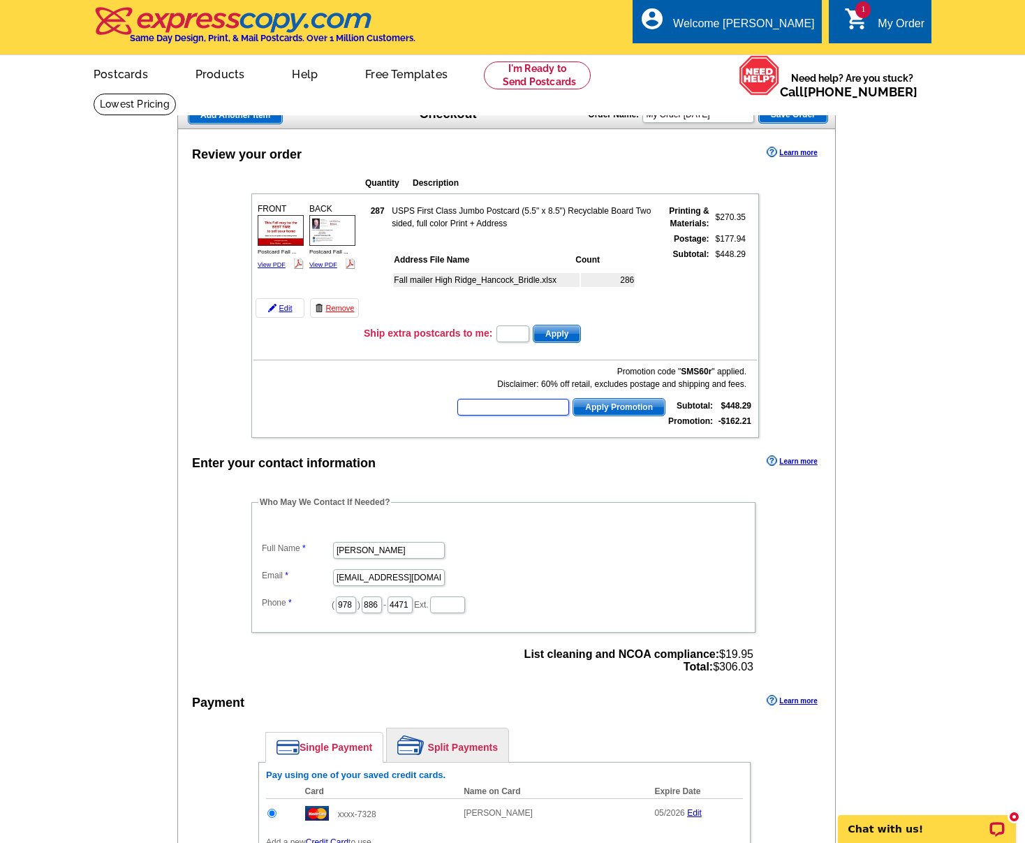
click at [524, 401] on input "text" at bounding box center [514, 407] width 112 height 17
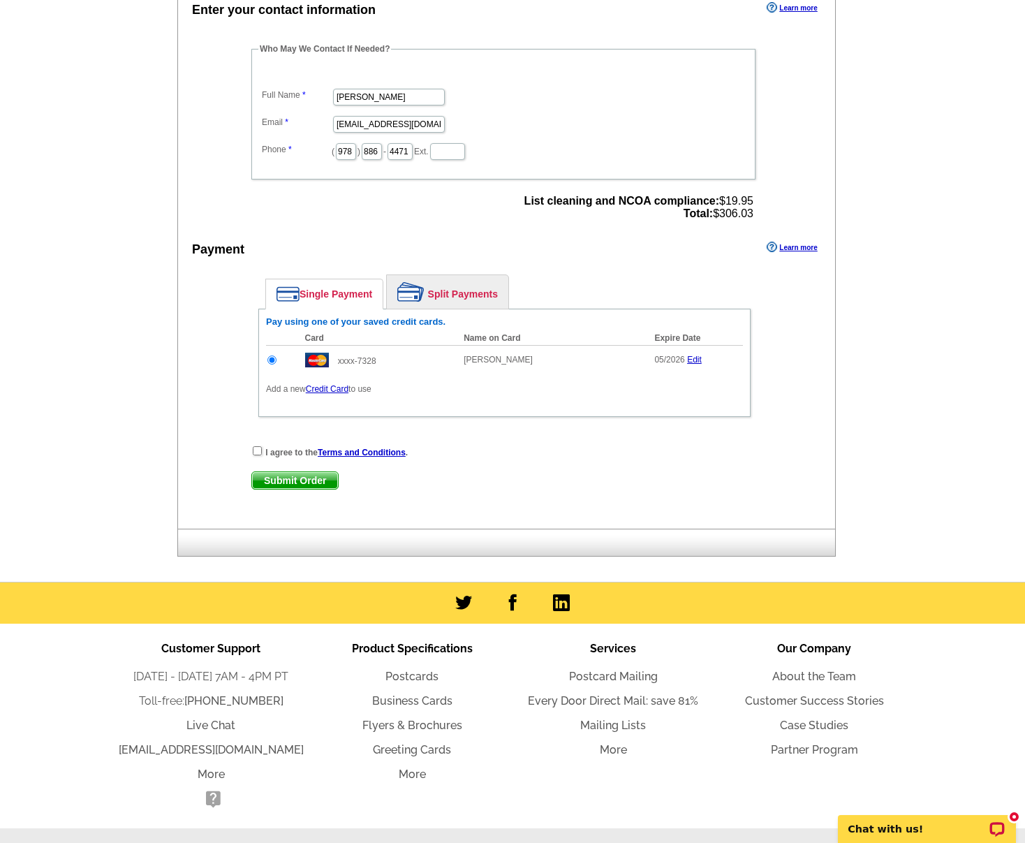
scroll to position [488, 0]
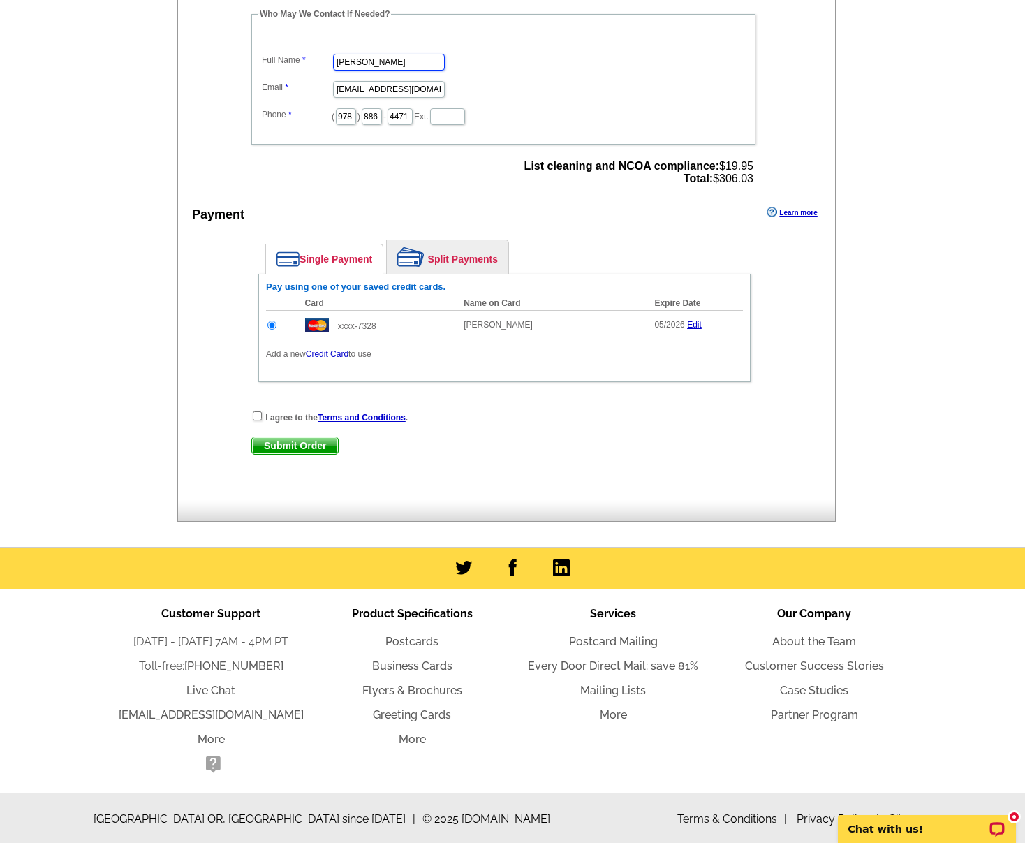
type input "Lynne Hickox"
click at [209, 89] on div "Enter your contact information Learn more Who May We Contact If Needed? Full Na…" at bounding box center [506, 229] width 657 height 530
click at [254, 416] on input "checkbox" at bounding box center [257, 415] width 9 height 9
checkbox input "true"
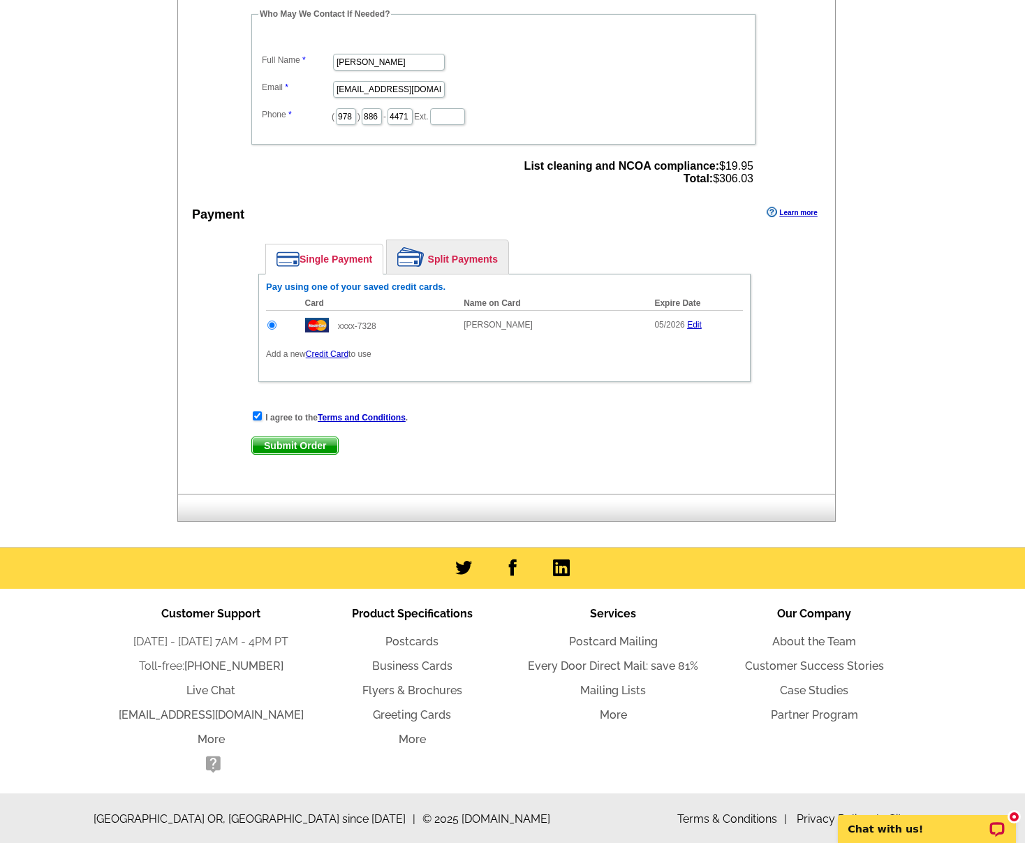
click at [271, 443] on span "Submit Order" at bounding box center [295, 445] width 86 height 17
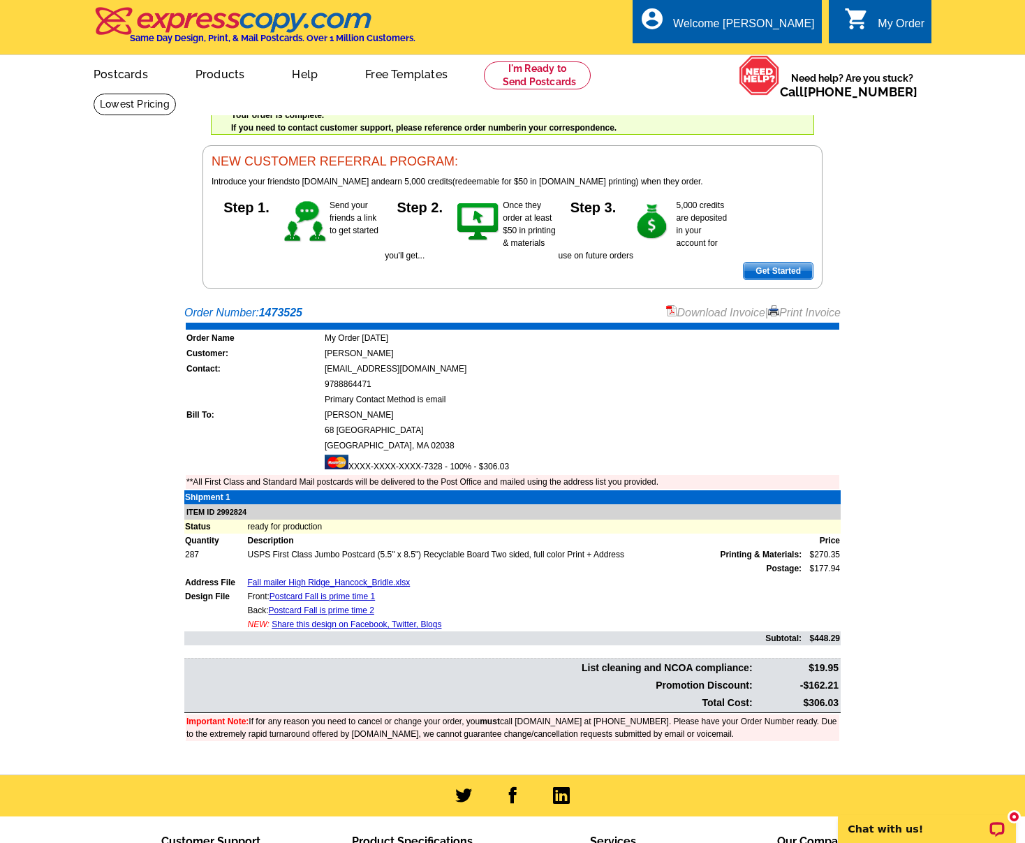
click at [701, 313] on link "Download Invoice" at bounding box center [715, 313] width 99 height 12
